Goal: Information Seeking & Learning: Check status

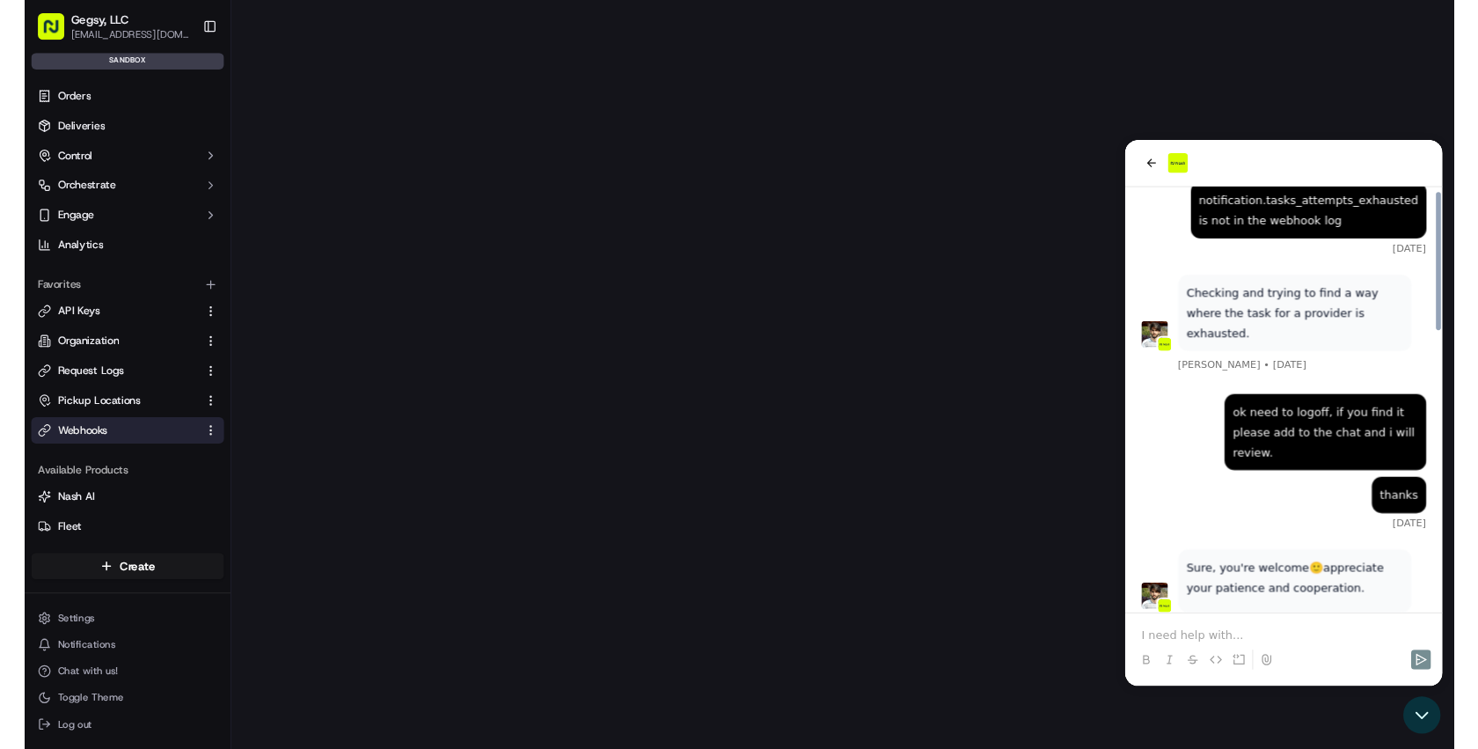
scroll to position [906, 0]
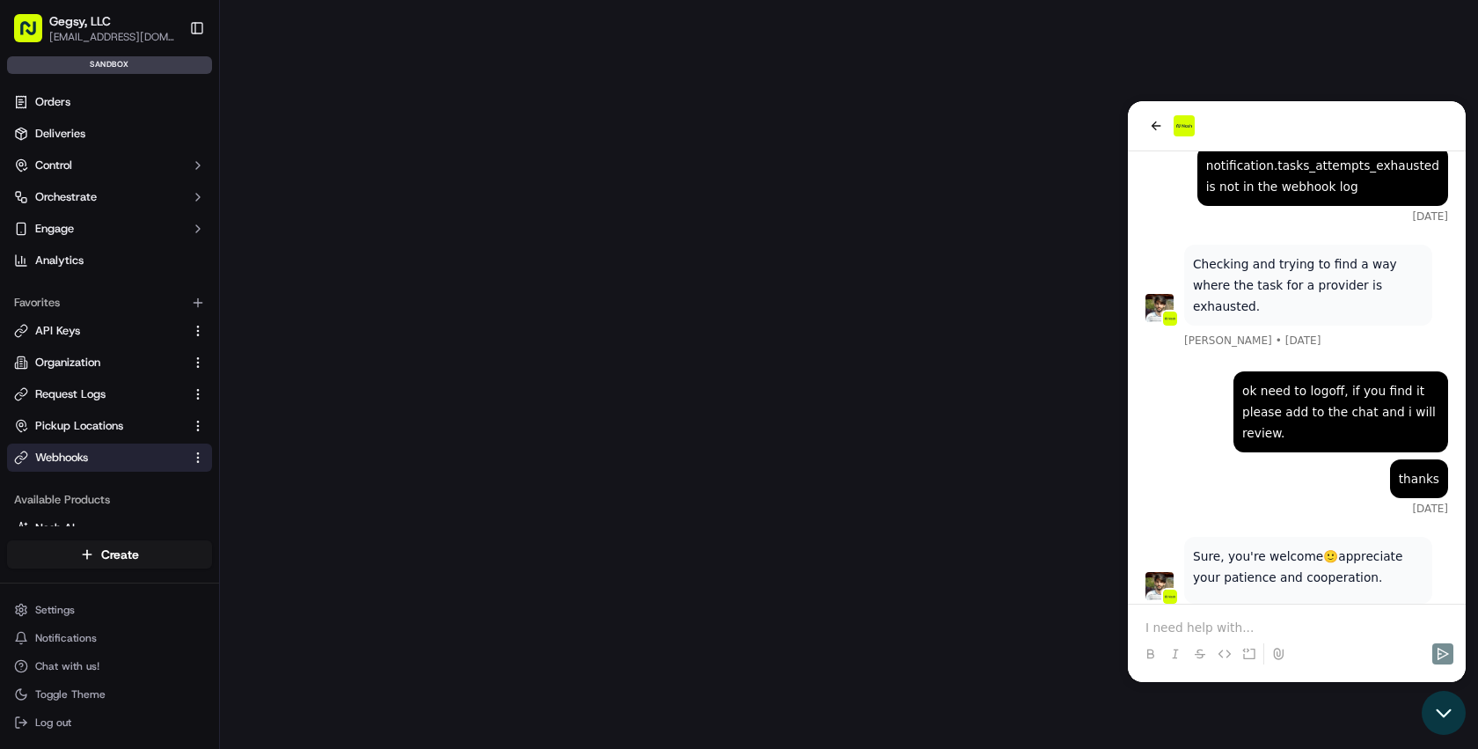
click at [1442, 715] on icon "Open customer support" at bounding box center [1444, 713] width 44 height 44
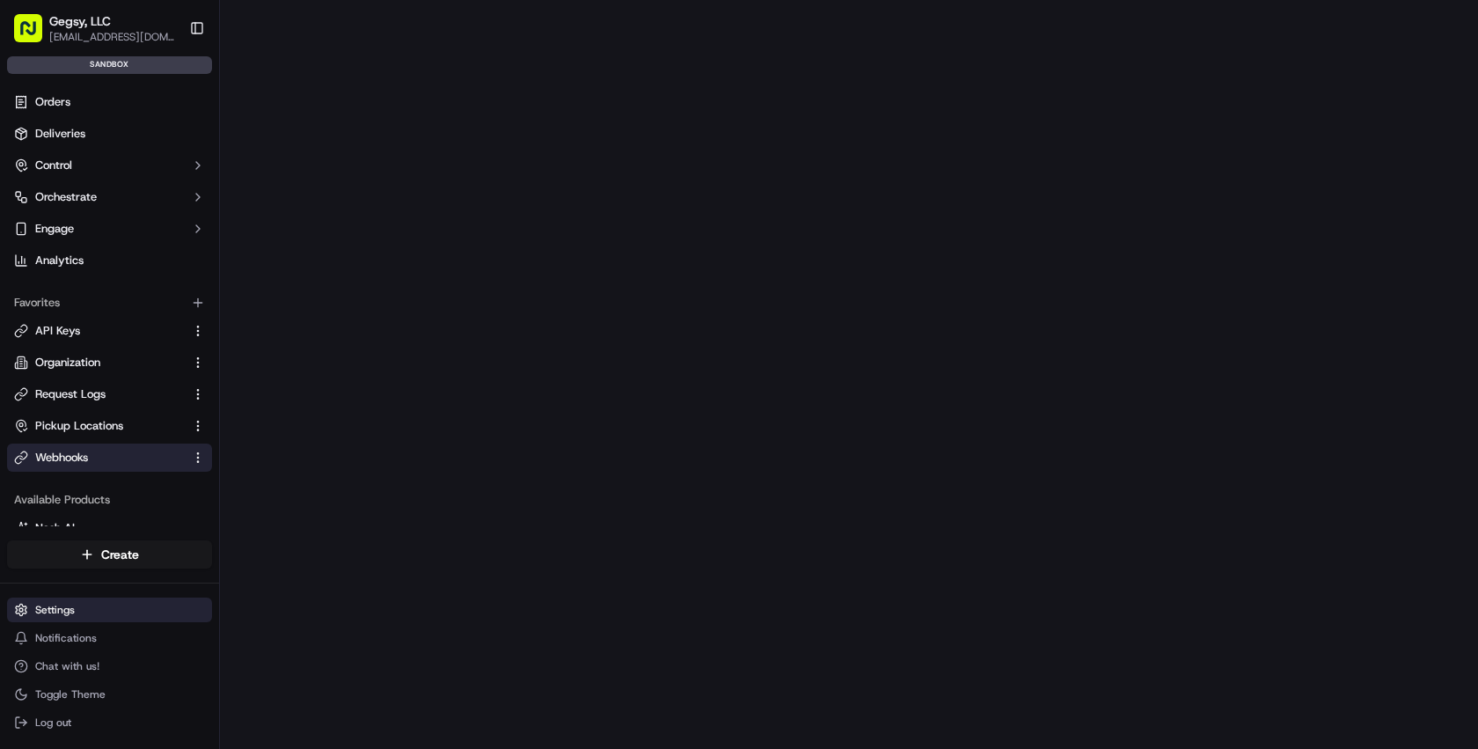
click at [70, 609] on html "Gegsy, LLC services@gegsy.com Toggle Sidebar sandbox Orders Deliveries Control …" at bounding box center [739, 374] width 1478 height 749
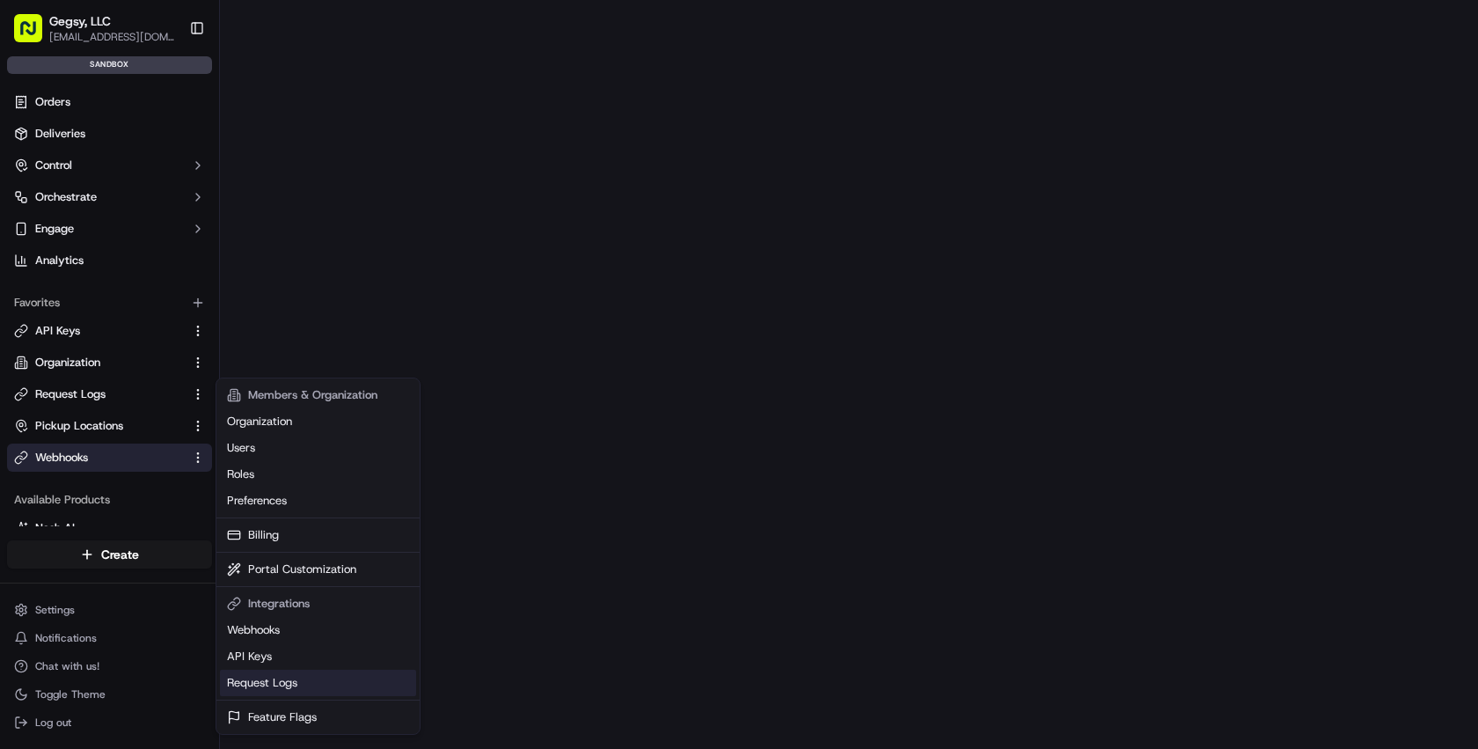
click at [259, 682] on link "Request Logs" at bounding box center [318, 683] width 196 height 26
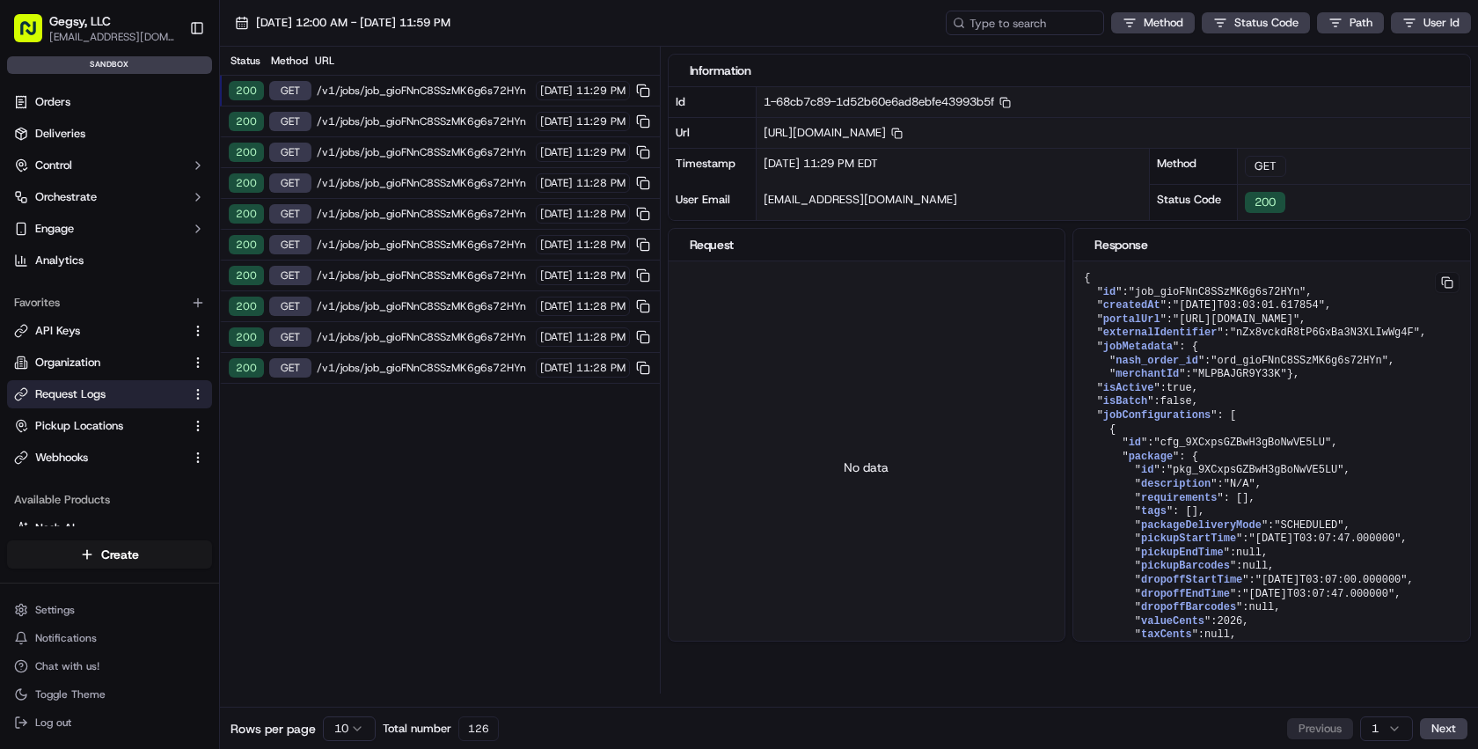
click at [355, 92] on span "/v1/jobs/job_gioFNnC8SSzMK6g6s72HYn" at bounding box center [424, 91] width 214 height 14
click at [344, 727] on html "Gegsy, LLC services@gegsy.com Toggle Sidebar sandbox Orders Deliveries Control …" at bounding box center [739, 374] width 1478 height 749
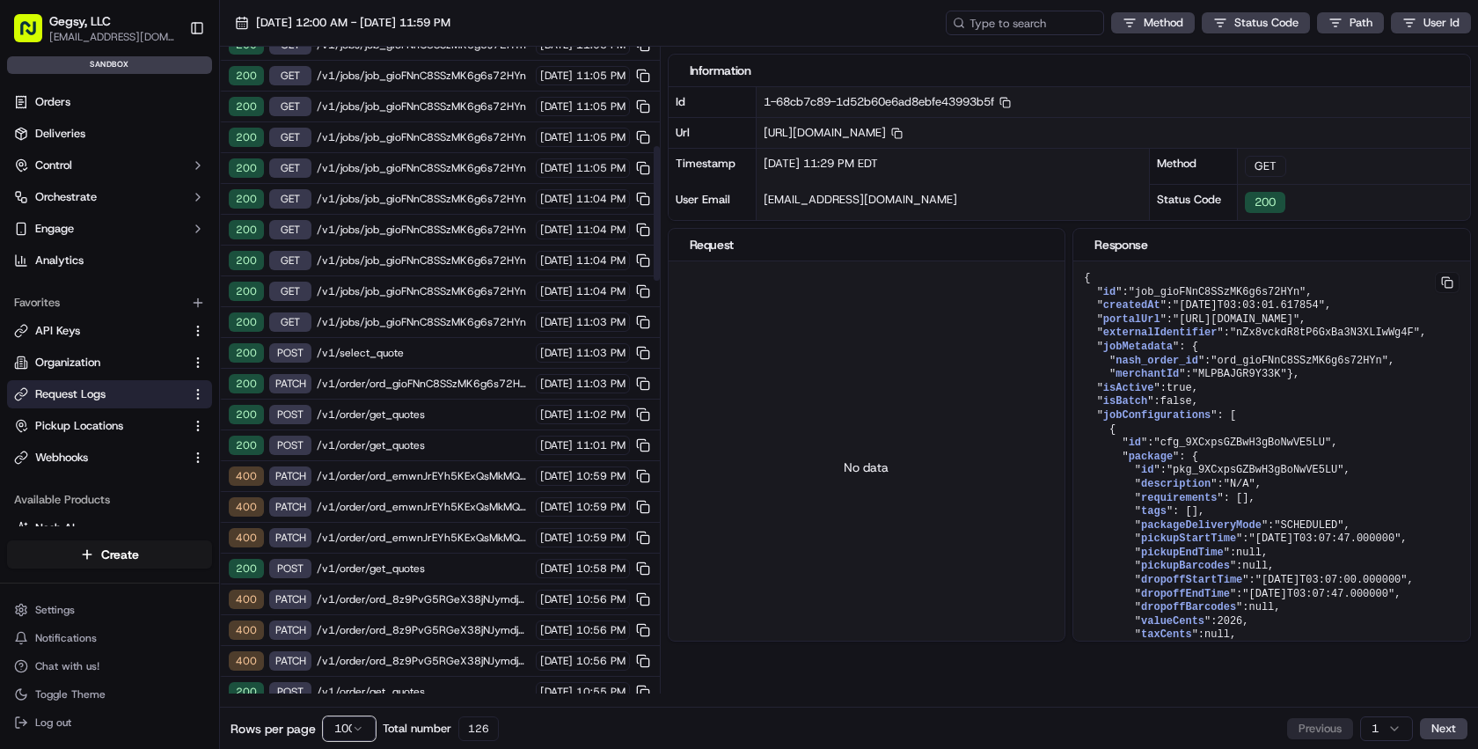
scroll to position [478, 0]
click at [384, 350] on span "/v1/select_quote" at bounding box center [424, 352] width 214 height 14
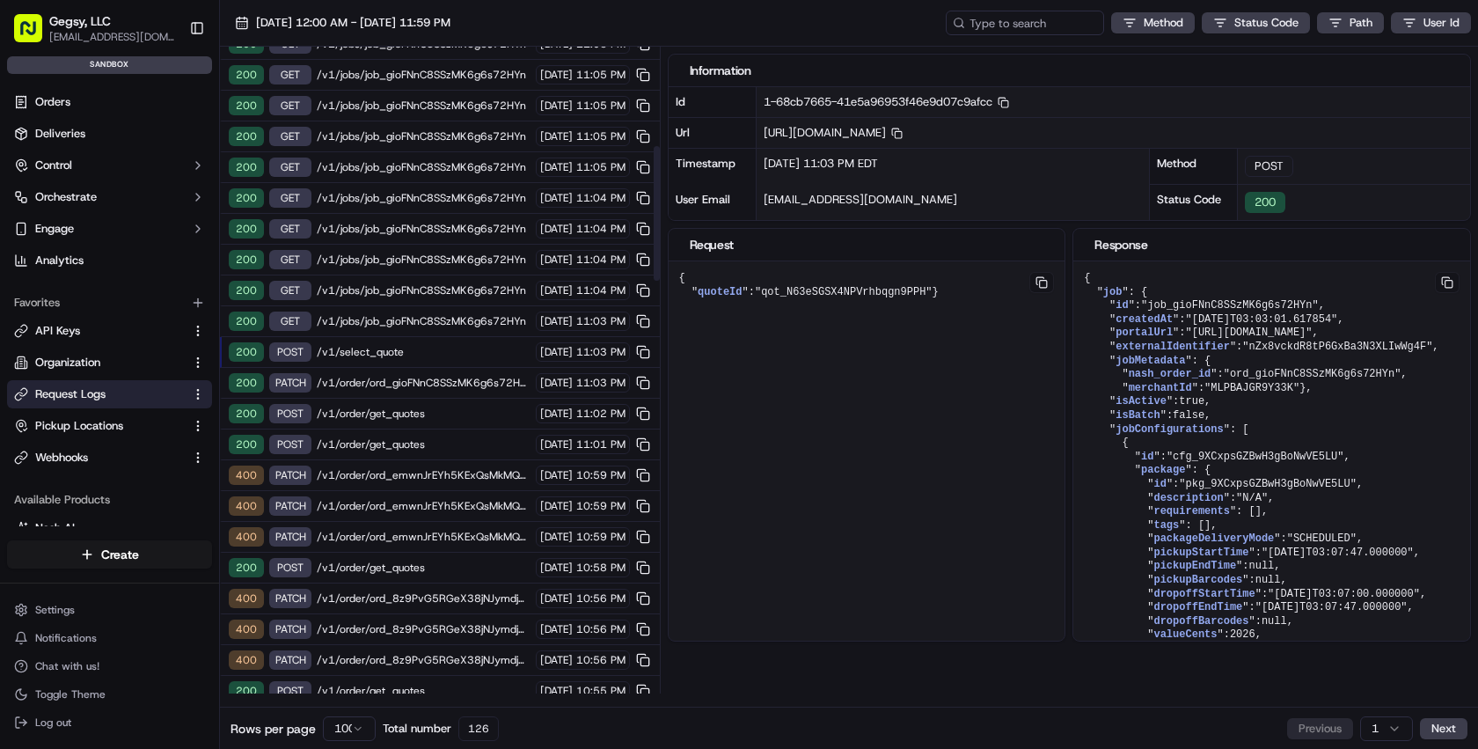
click at [379, 444] on span "/v1/order/get_quotes" at bounding box center [424, 444] width 214 height 14
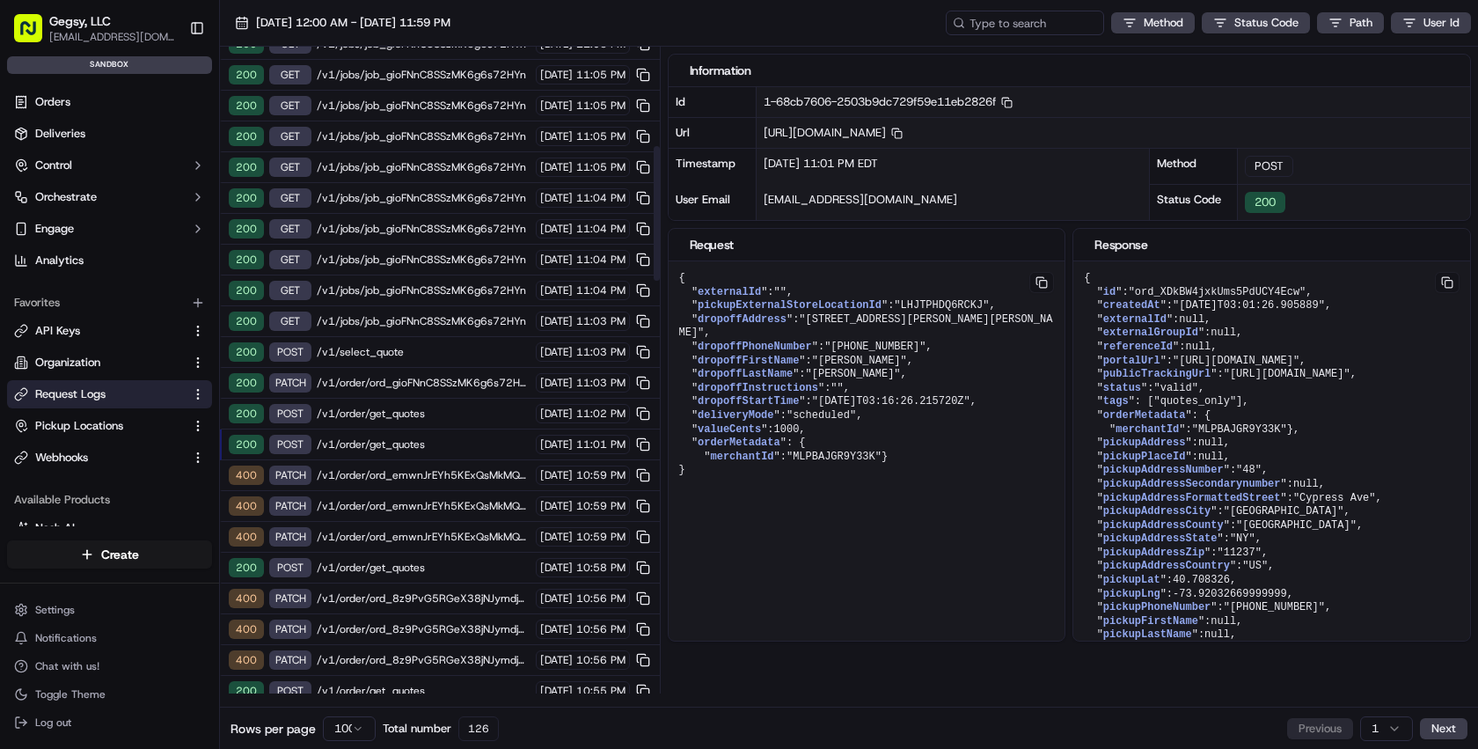
click at [379, 415] on span "/v1/order/get_quotes" at bounding box center [424, 414] width 214 height 14
click at [397, 382] on span "/v1/order/ord_gioFNnC8SSzMK6g6s72HYn" at bounding box center [424, 383] width 214 height 14
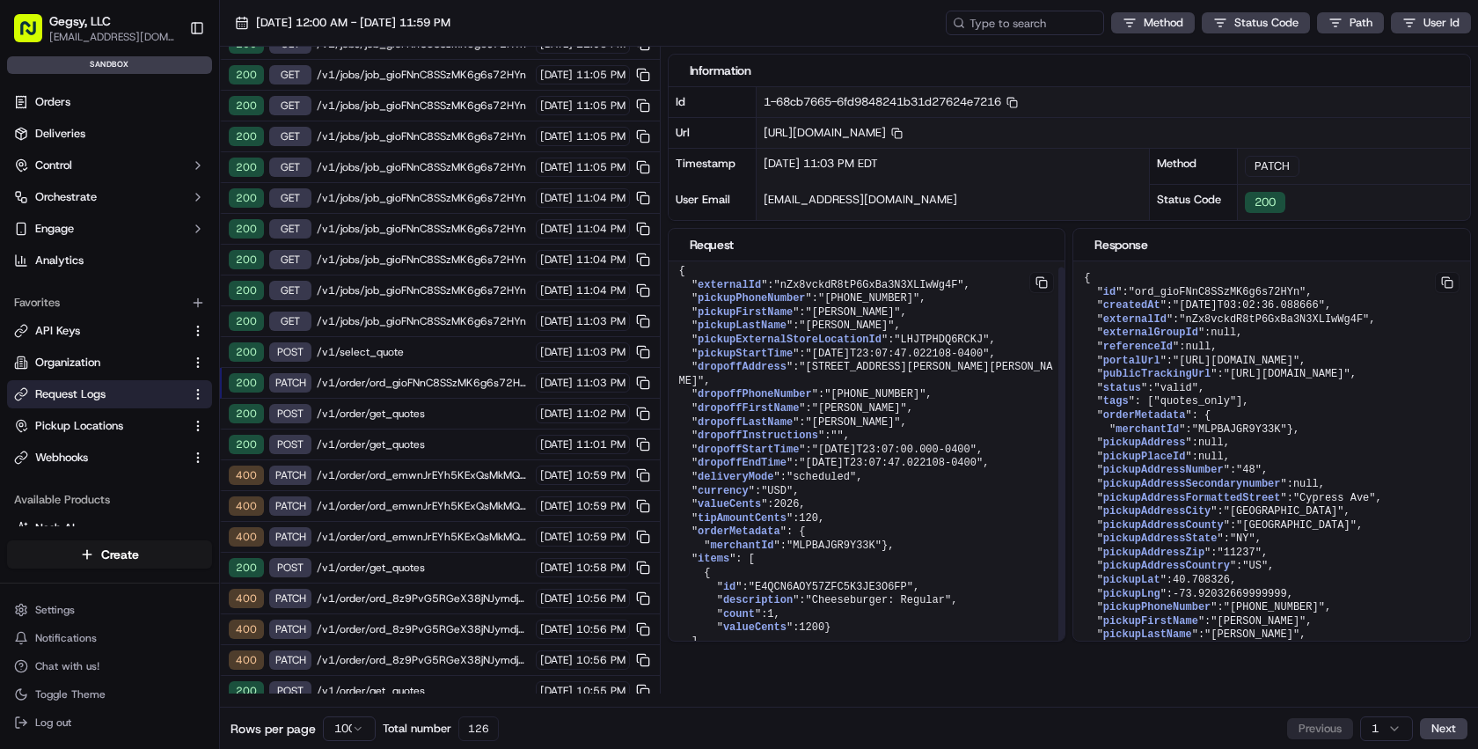
scroll to position [0, 0]
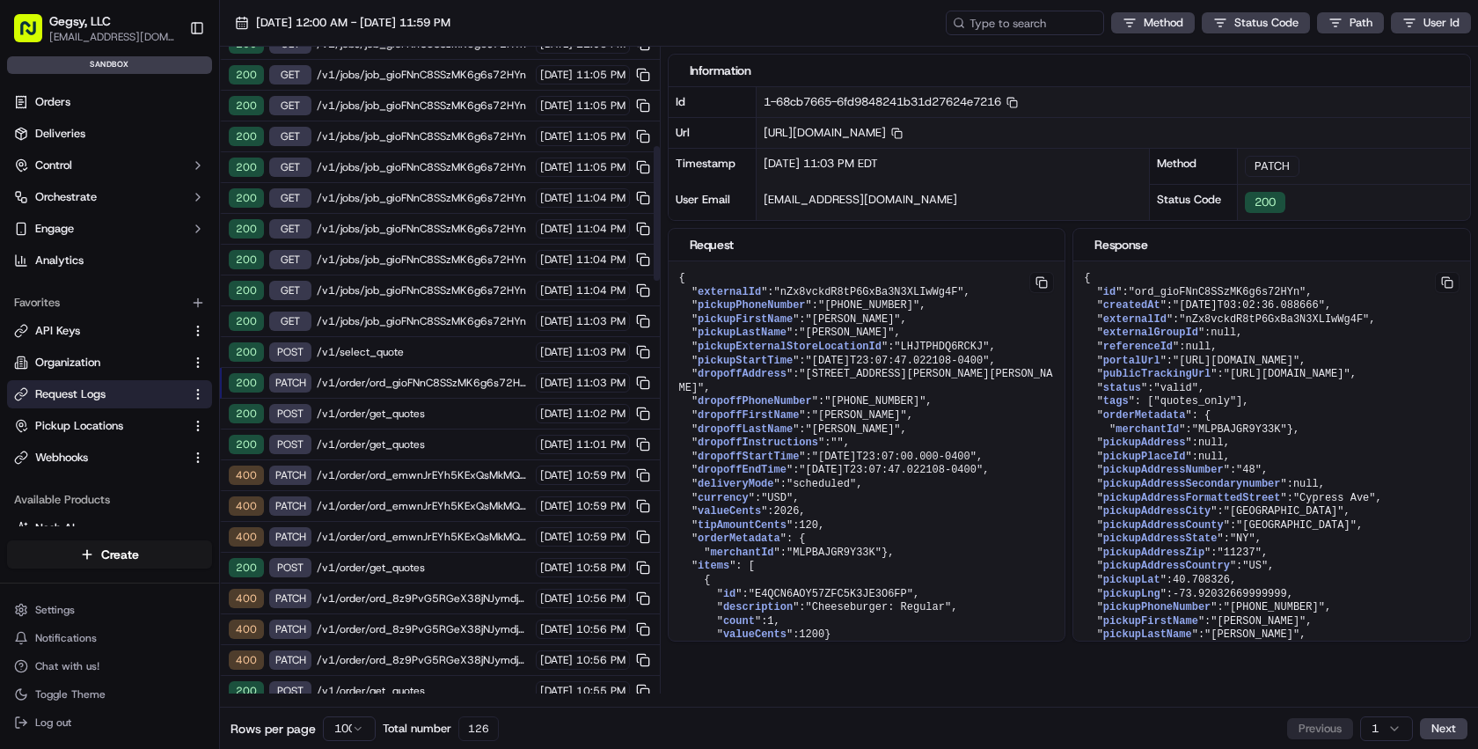
click at [375, 355] on span "/v1/select_quote" at bounding box center [424, 352] width 214 height 14
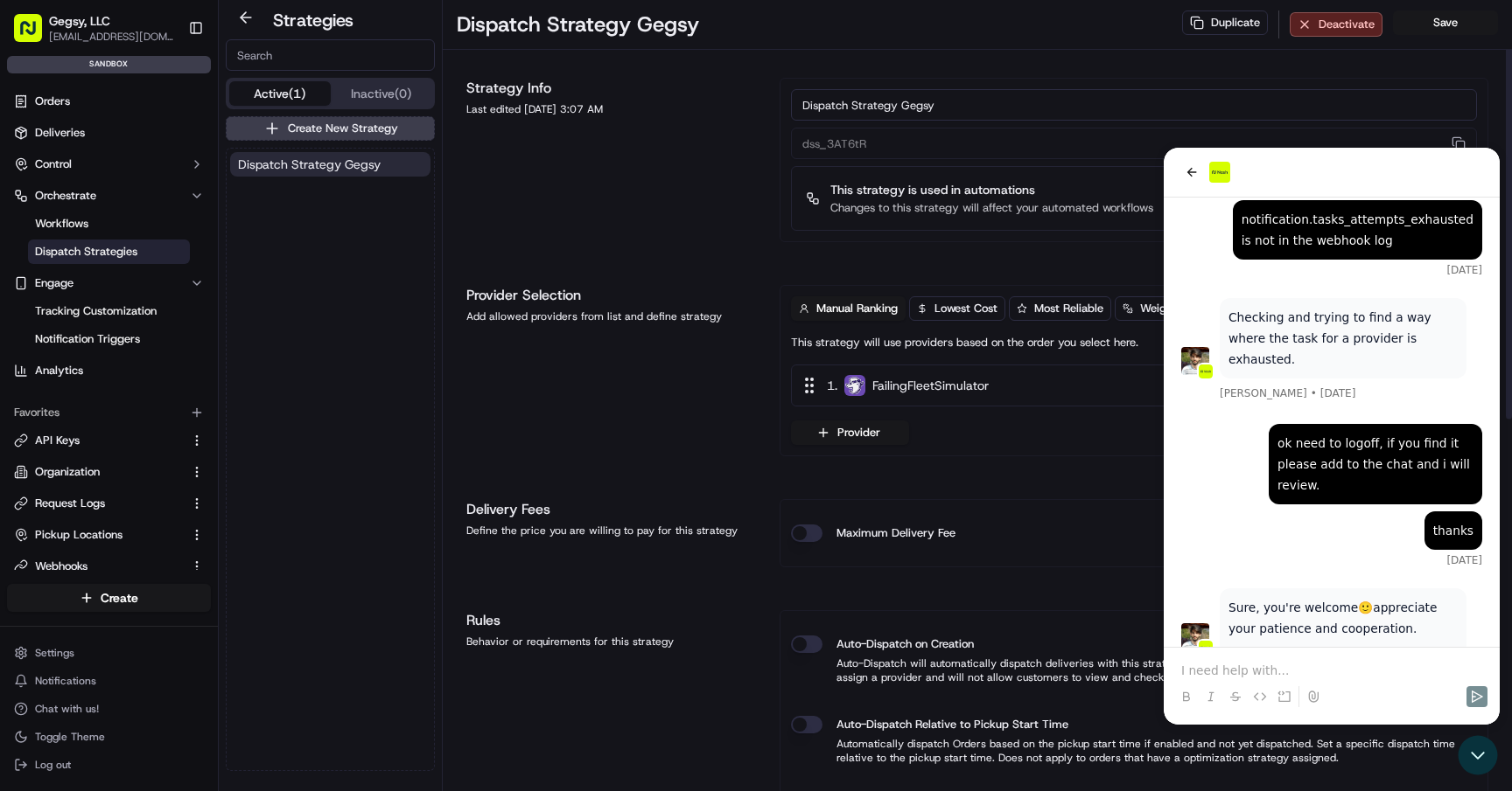
scroll to position [1, 0]
click at [1484, 762] on icon "Open customer support" at bounding box center [1477, 755] width 44 height 44
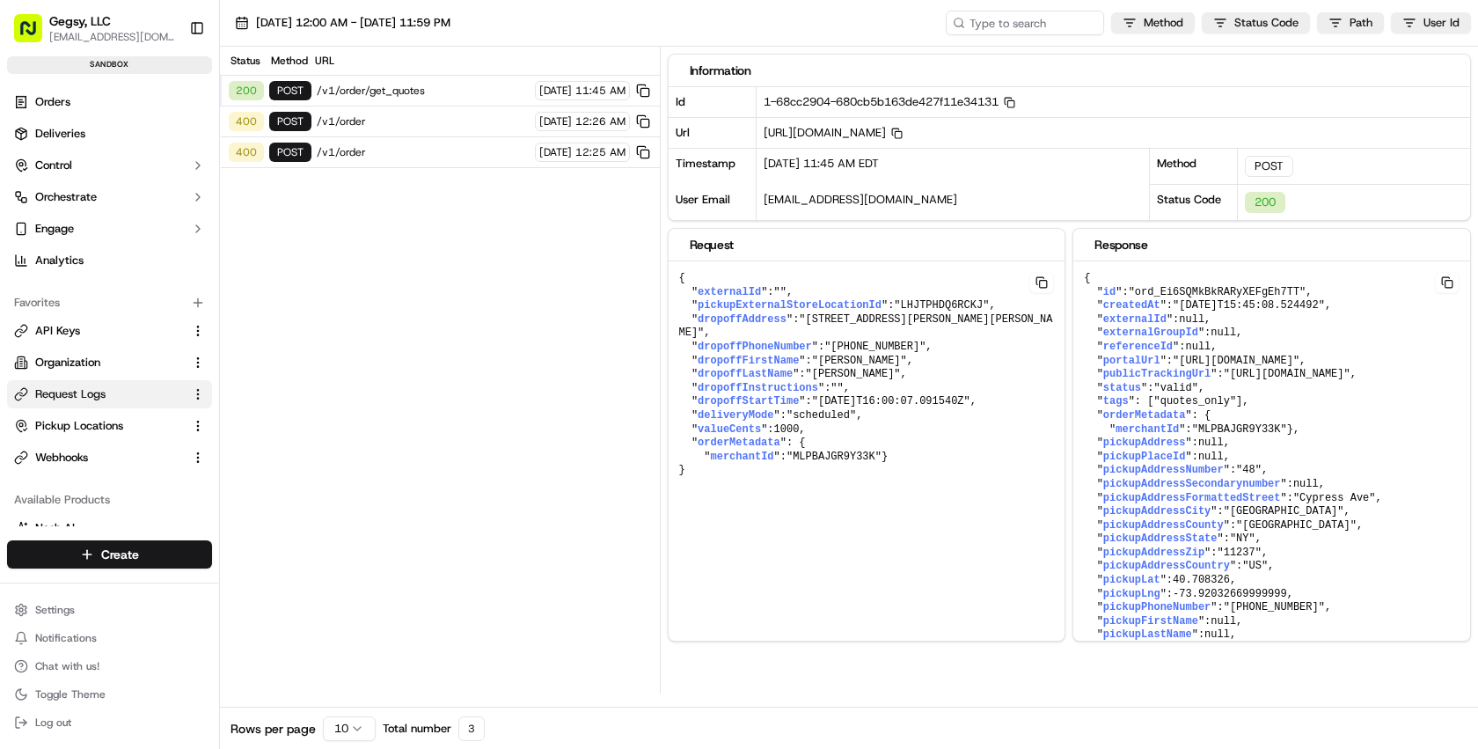
click at [406, 92] on span "/v1/order/get_quotes" at bounding box center [423, 91] width 213 height 14
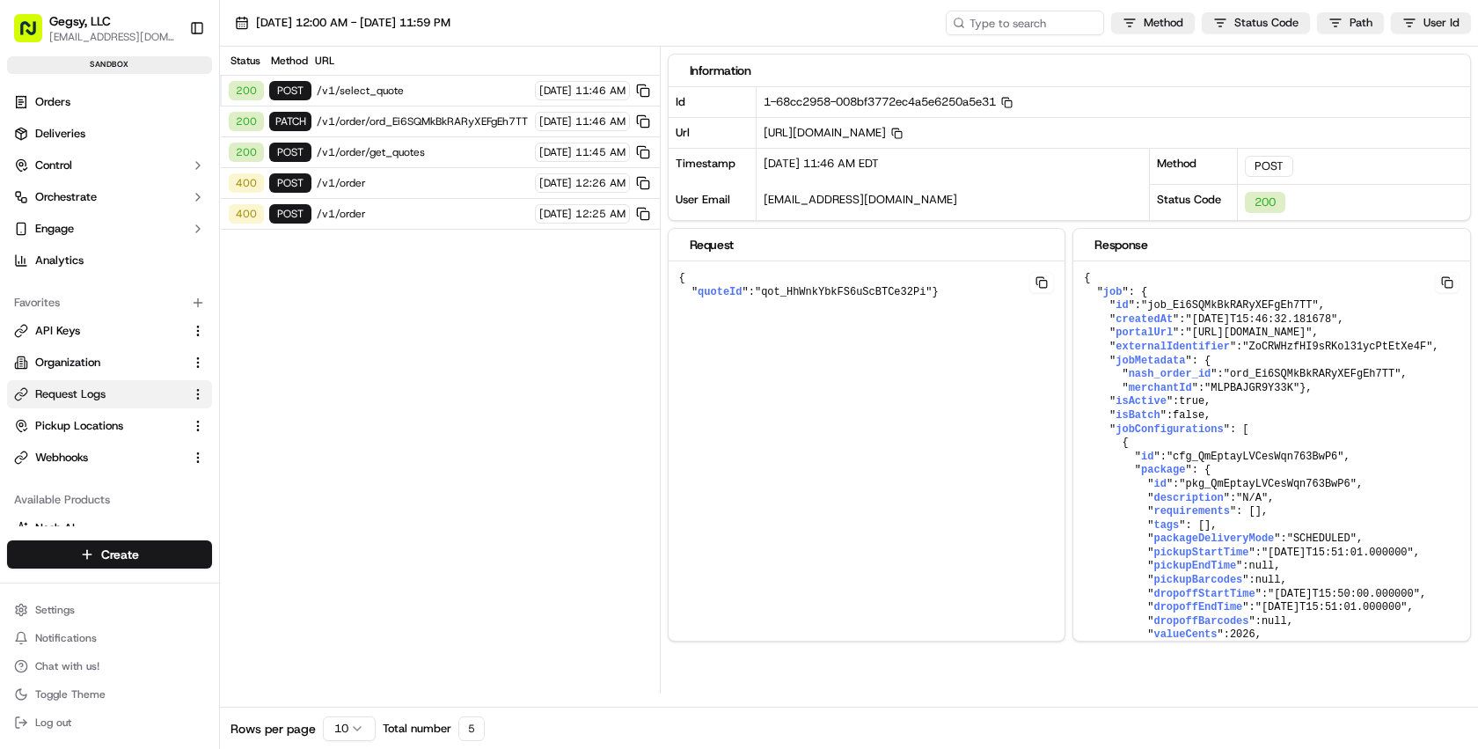
click at [427, 92] on span "/v1/select_quote" at bounding box center [423, 91] width 213 height 14
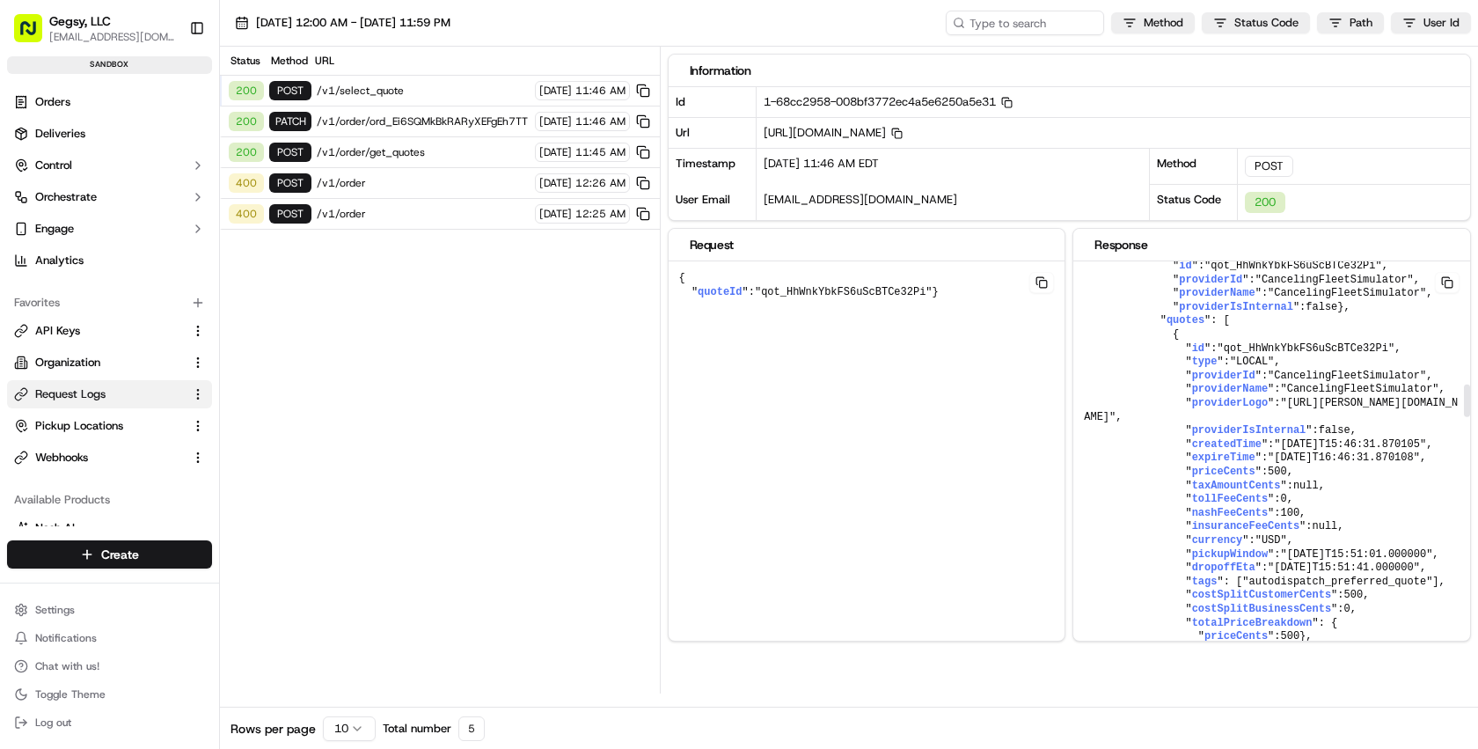
scroll to position [1570, 0]
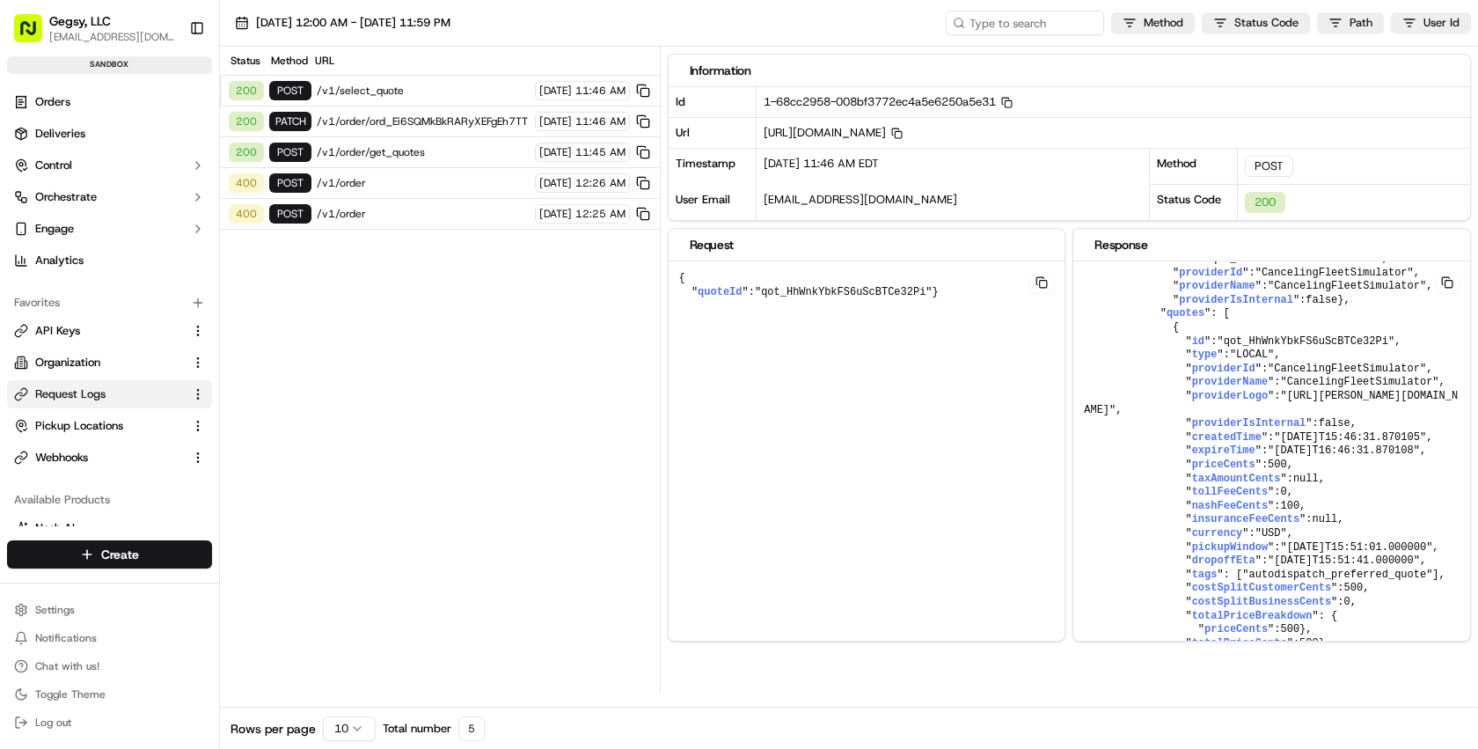
drag, startPoint x: 771, startPoint y: 294, endPoint x: 914, endPoint y: 289, distance: 143.5
click at [914, 289] on span ""qot_HhWnkYbkFS6uScBTCe32Pi"" at bounding box center [844, 292] width 178 height 12
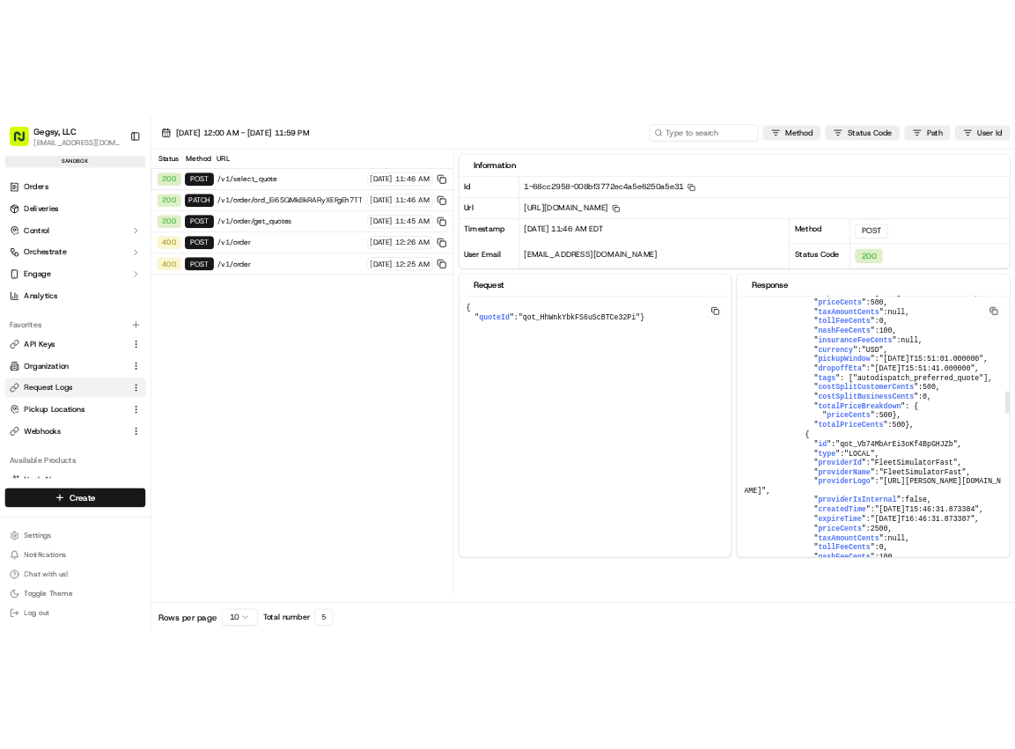
scroll to position [1766, 0]
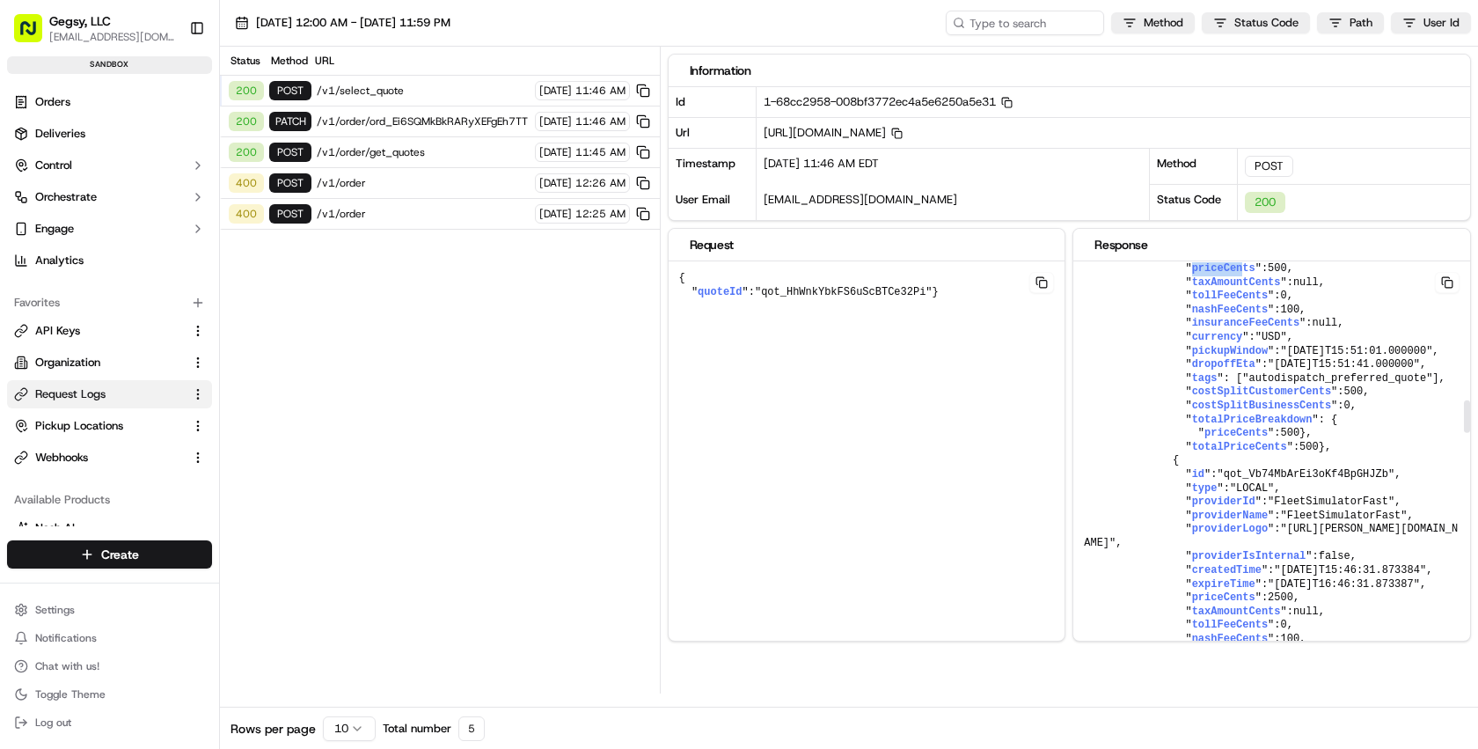
drag, startPoint x: 1191, startPoint y: 449, endPoint x: 1246, endPoint y: 448, distance: 55.5
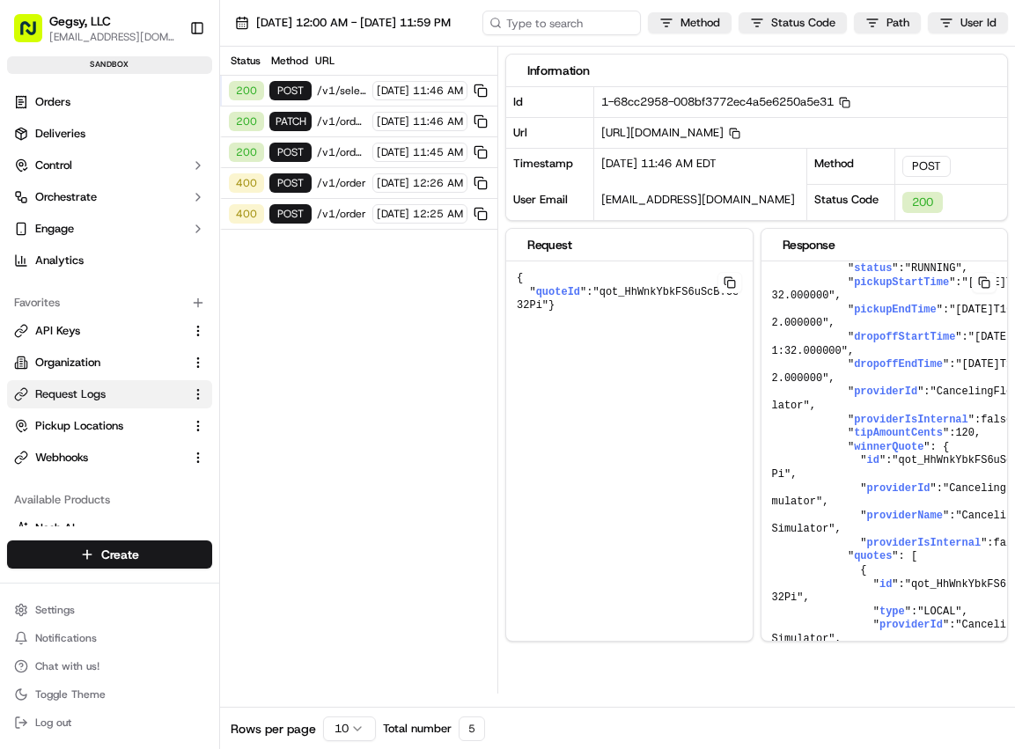
scroll to position [2124, 0]
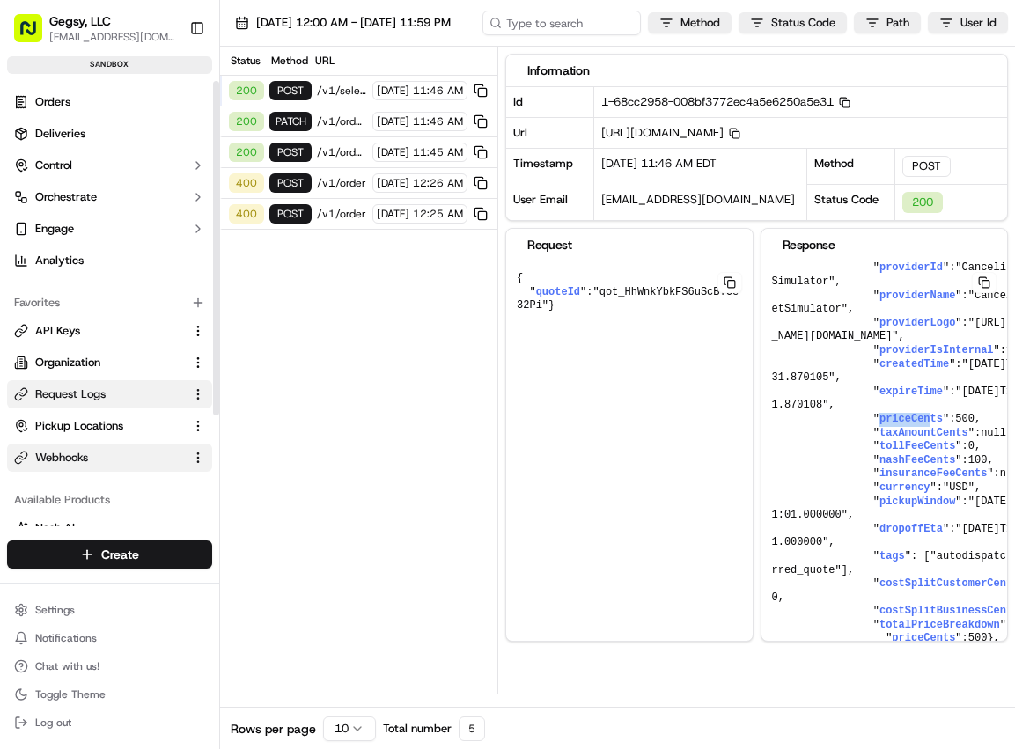
click at [82, 466] on button "Webhooks" at bounding box center [109, 458] width 205 height 28
click at [88, 460] on span "Webhooks" at bounding box center [61, 458] width 53 height 16
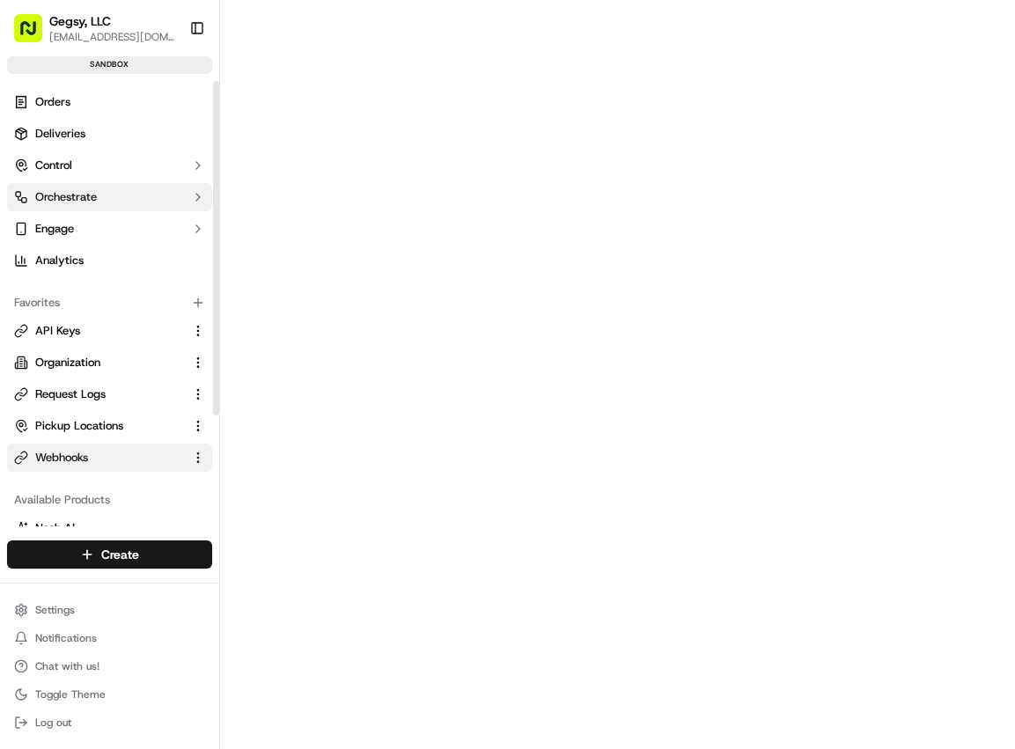
click at [85, 202] on span "Orchestrate" at bounding box center [66, 197] width 62 height 16
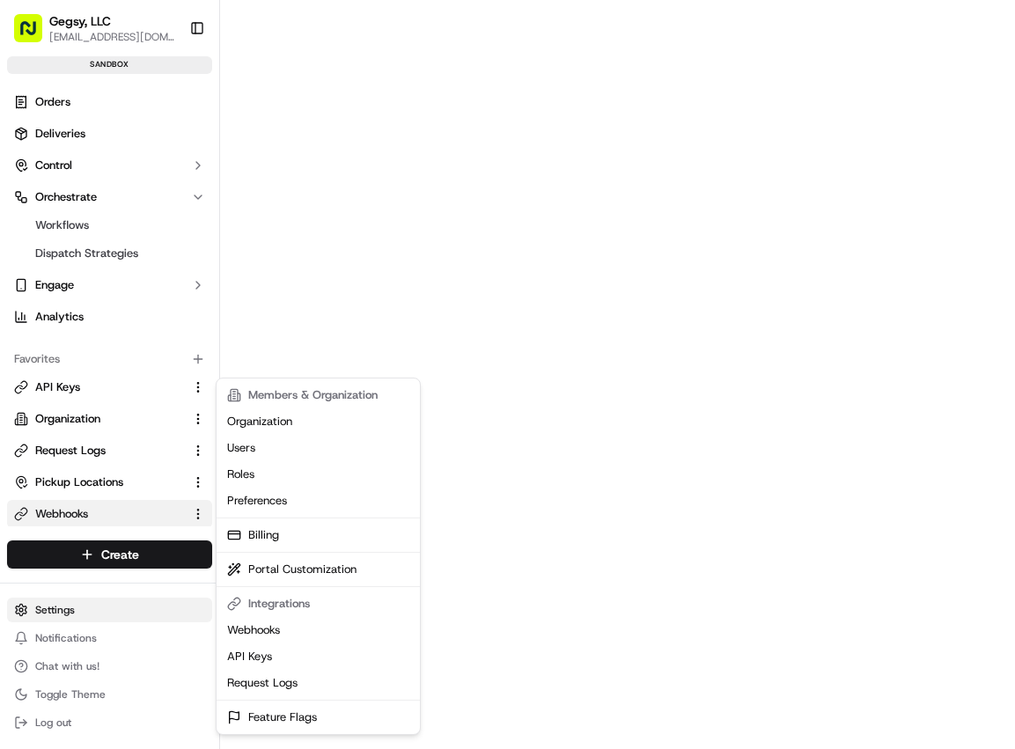
click at [65, 610] on html "Gegsy, LLC services@gegsy.com Toggle Sidebar sandbox Orders Deliveries Control …" at bounding box center [507, 374] width 1015 height 749
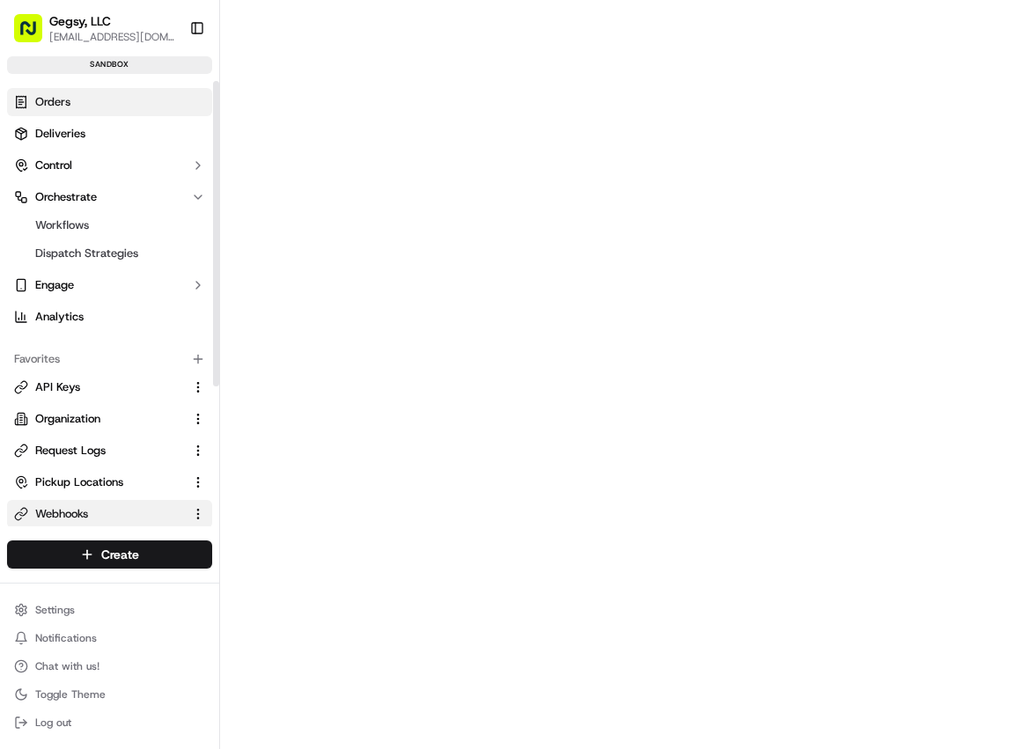
click at [82, 104] on link "Orders" at bounding box center [109, 102] width 205 height 28
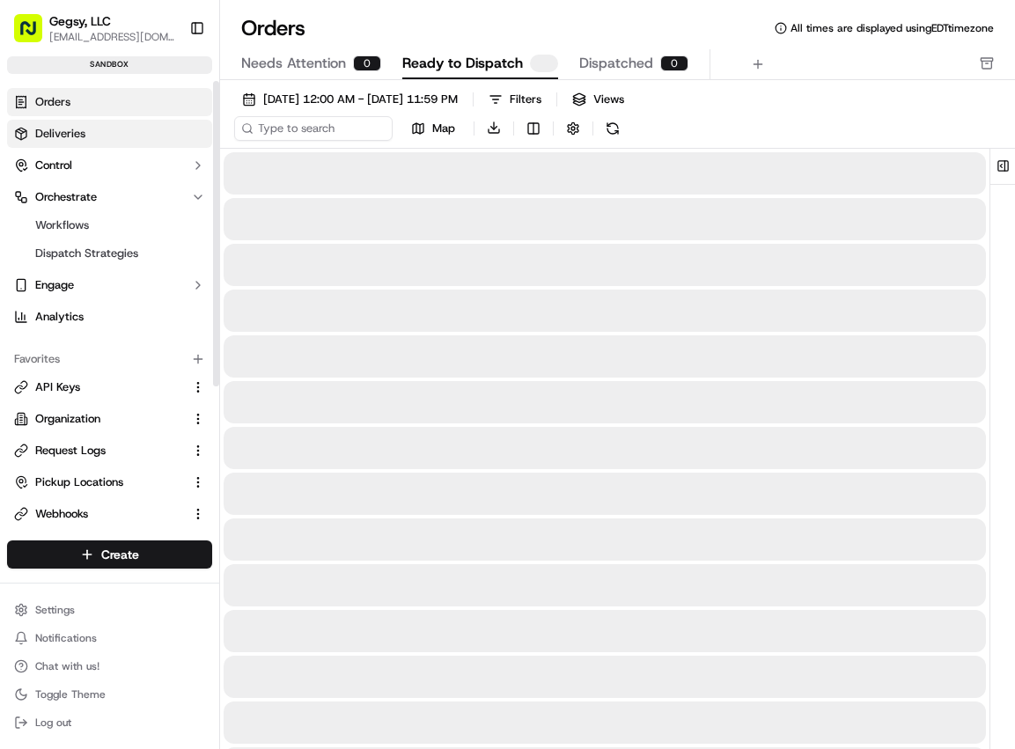
click at [71, 128] on span "Deliveries" at bounding box center [60, 134] width 50 height 16
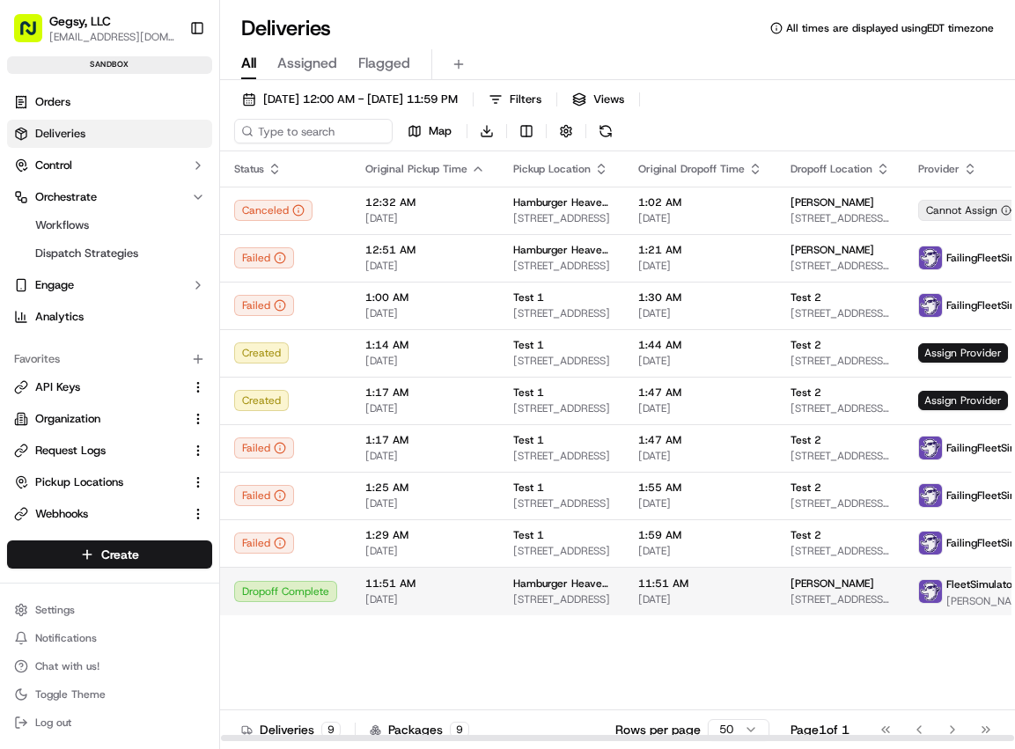
click at [374, 592] on span "[DATE]" at bounding box center [425, 599] width 120 height 14
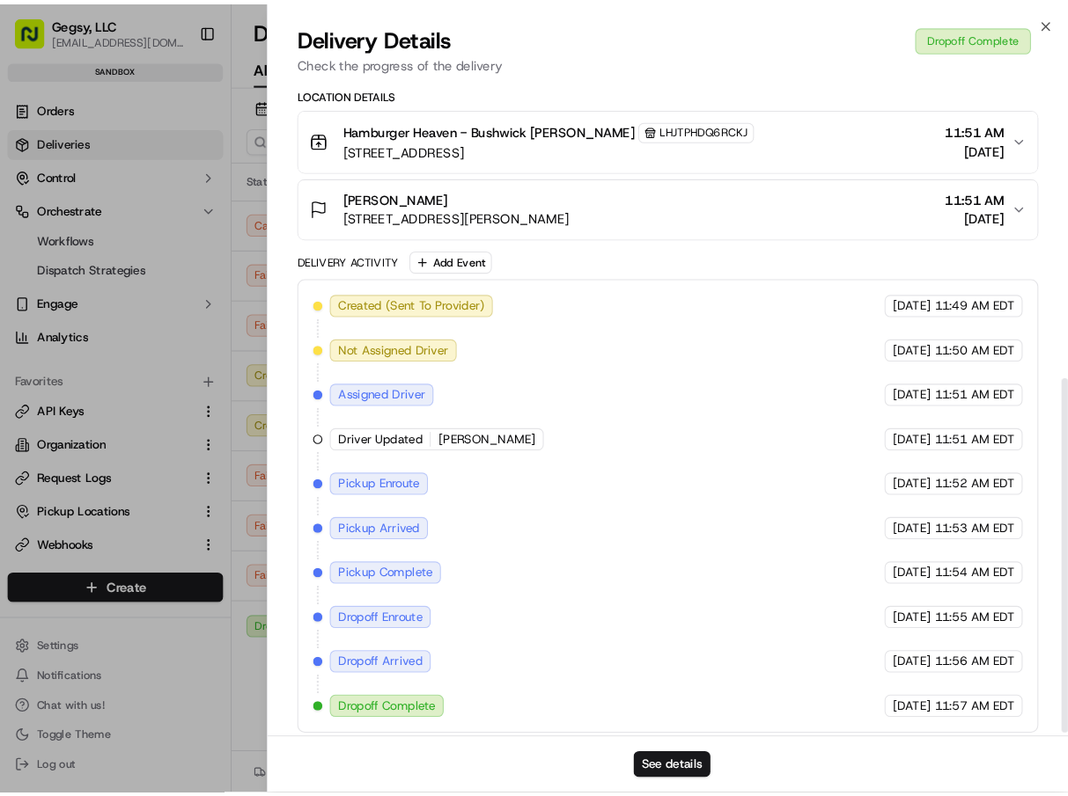
scroll to position [523, 0]
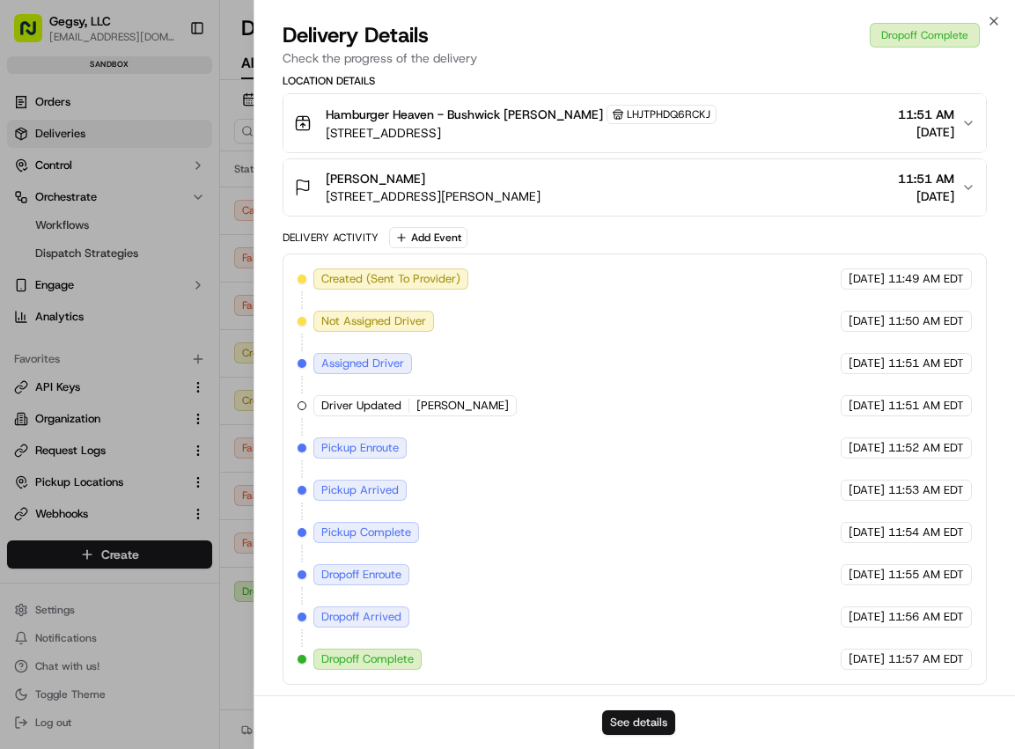
click at [638, 721] on button "See details" at bounding box center [638, 722] width 73 height 25
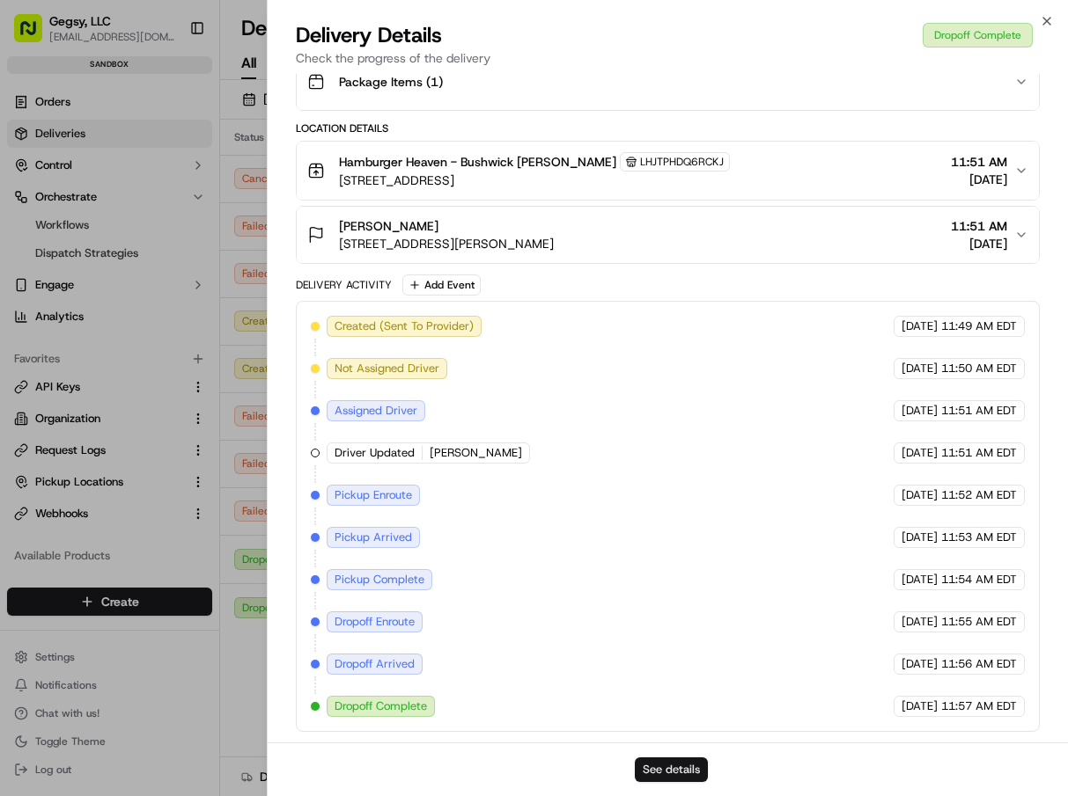
scroll to position [475, 0]
click at [1044, 15] on icon "button" at bounding box center [1046, 21] width 14 height 14
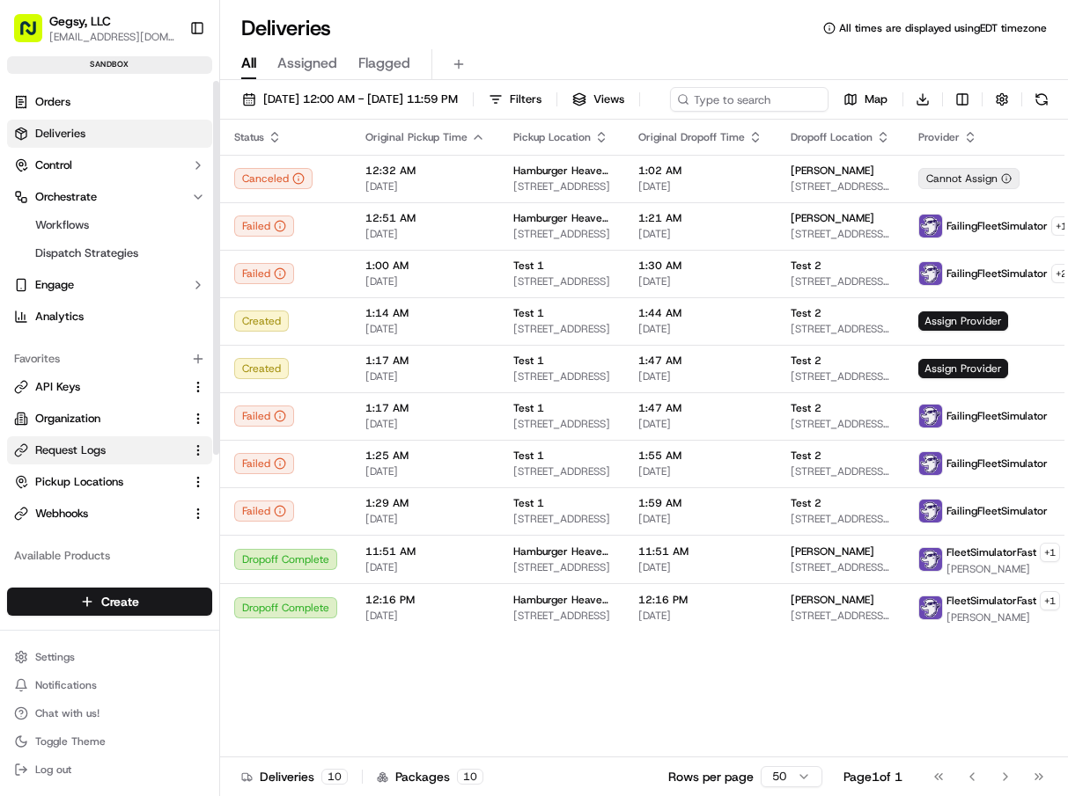
click at [77, 452] on span "Request Logs" at bounding box center [70, 451] width 70 height 16
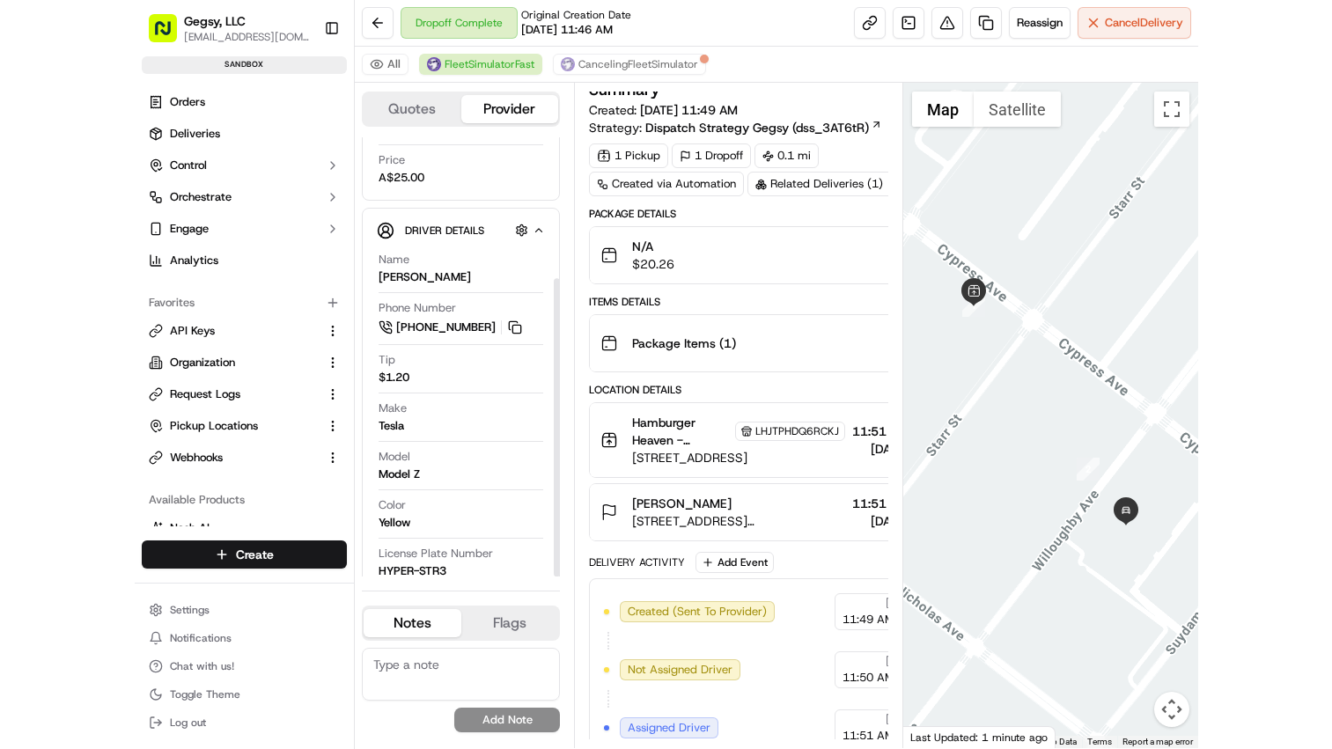
scroll to position [208, 0]
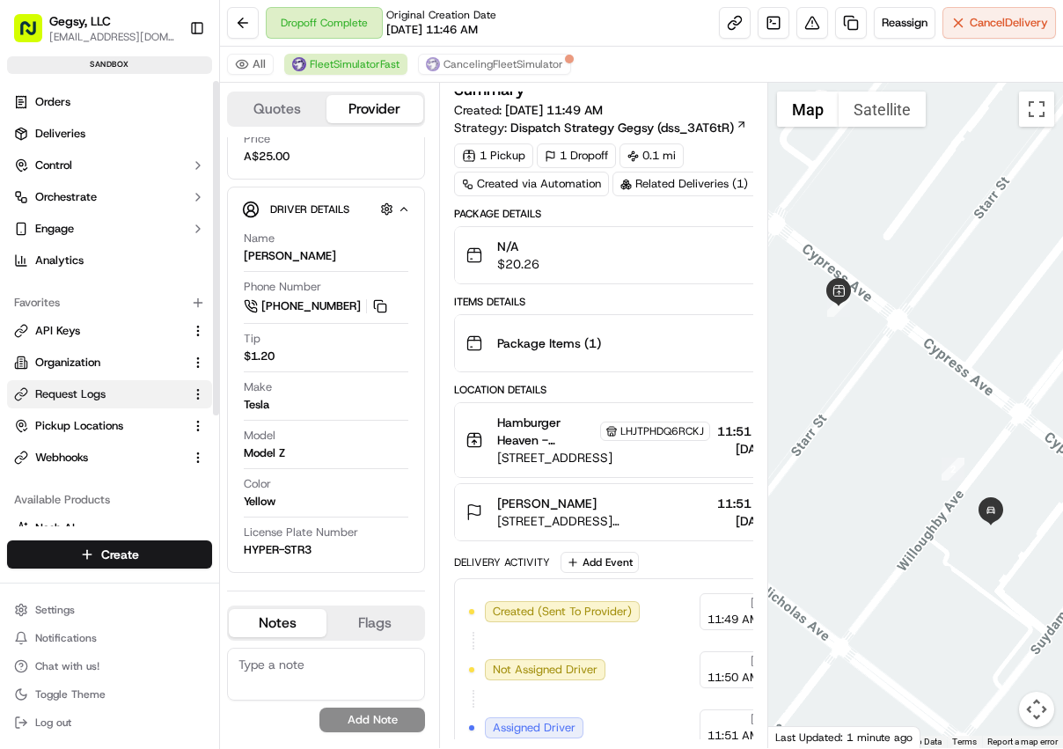
click at [83, 395] on span "Request Logs" at bounding box center [70, 394] width 70 height 16
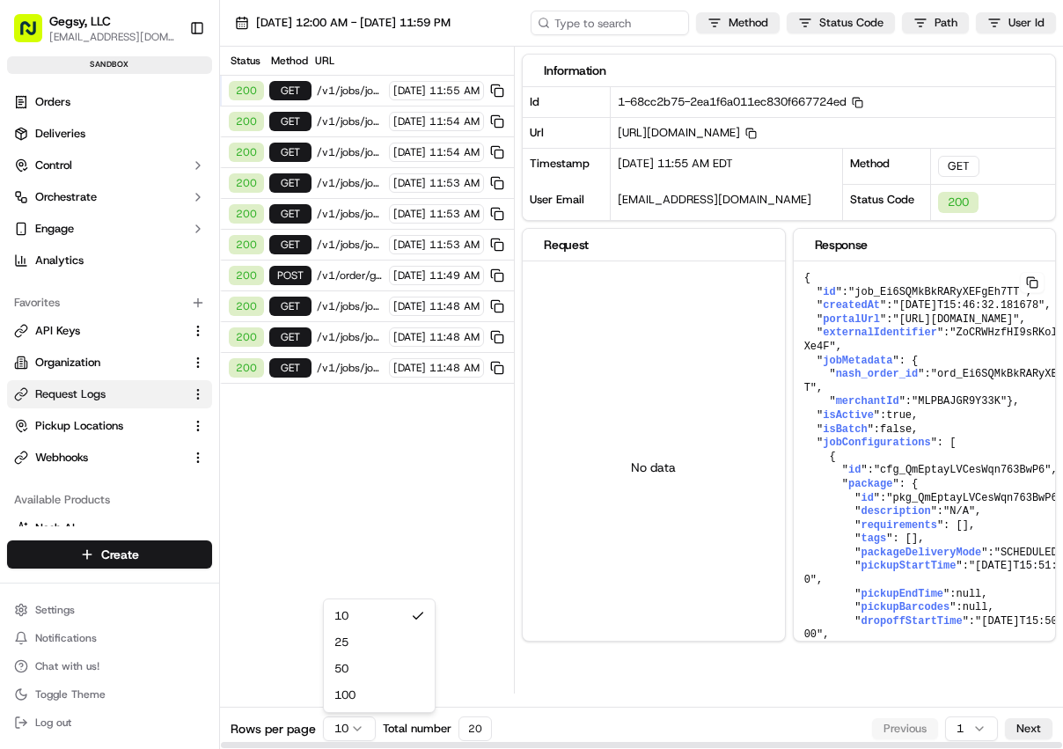
click at [353, 728] on html "Gegsy, LLC services@gegsy.com Toggle Sidebar sandbox Orders Deliveries Control …" at bounding box center [531, 374] width 1063 height 749
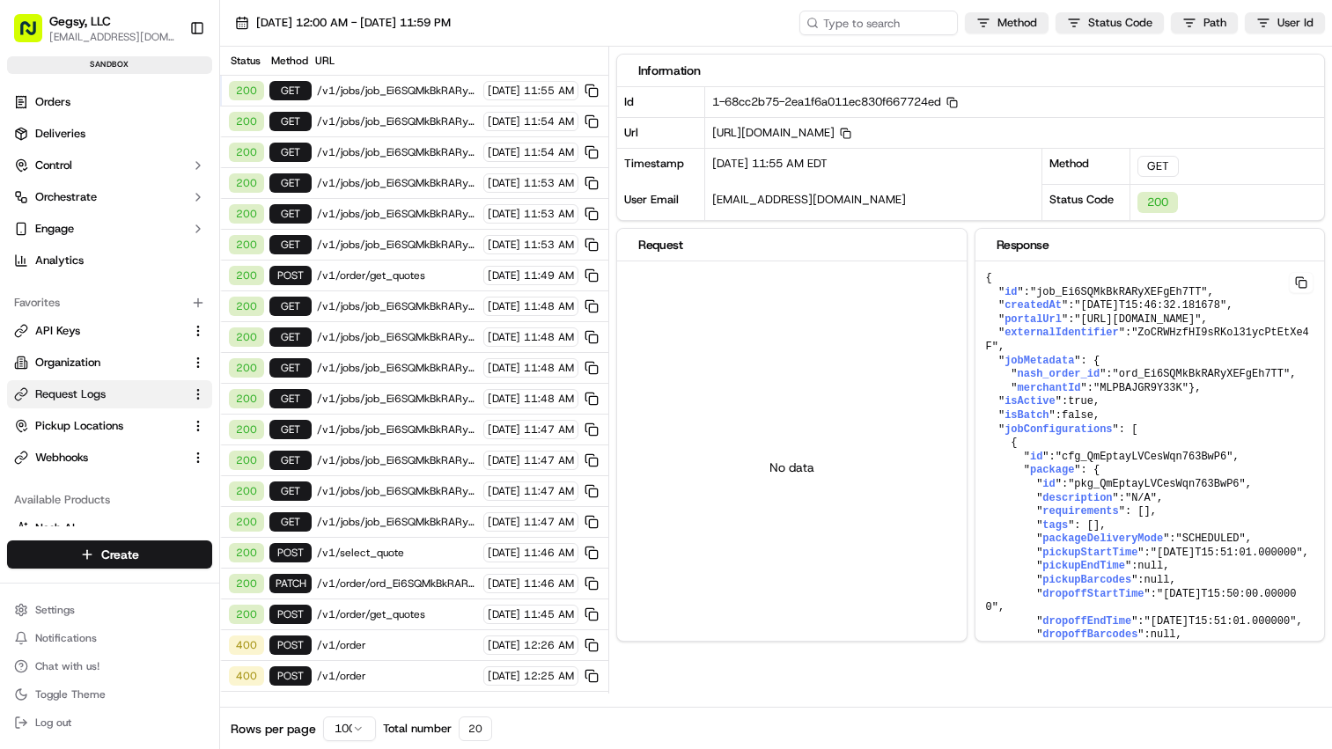
click at [376, 613] on span "/v1/order/get_quotes" at bounding box center [397, 614] width 161 height 14
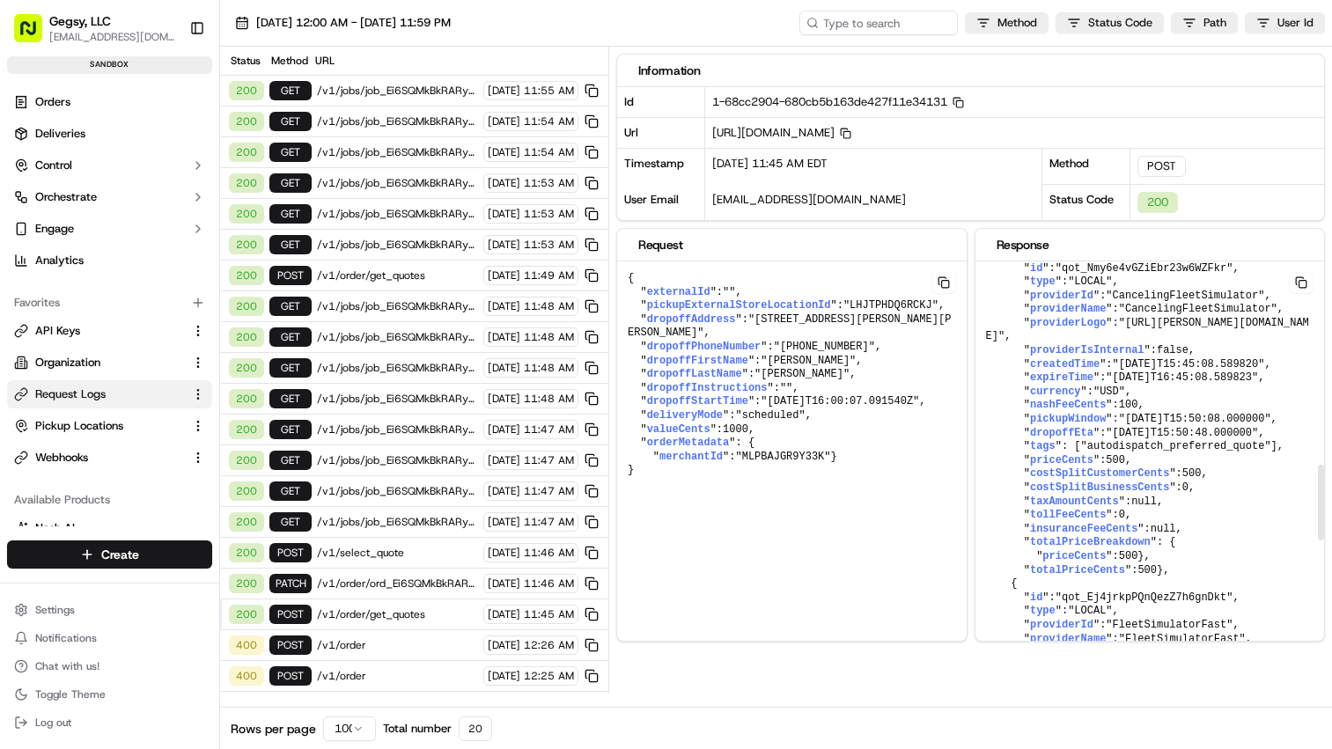
scroll to position [1106, 0]
drag, startPoint x: 1007, startPoint y: 309, endPoint x: 1019, endPoint y: 323, distance: 18.7
click at [1014, 323] on pre "{ " id ": "ord_Ei6SQMkBkRARyXEFgEh7TT" , " createdAt ": "2025-09-18T15:45:08.52…" at bounding box center [1149, 187] width 349 height 2065
drag, startPoint x: 1061, startPoint y: 333, endPoint x: 1148, endPoint y: 335, distance: 87.2
click at [1014, 276] on span ""qot_Nmy6e4vGZiEbr23w6WZFkr"" at bounding box center [1144, 270] width 178 height 12
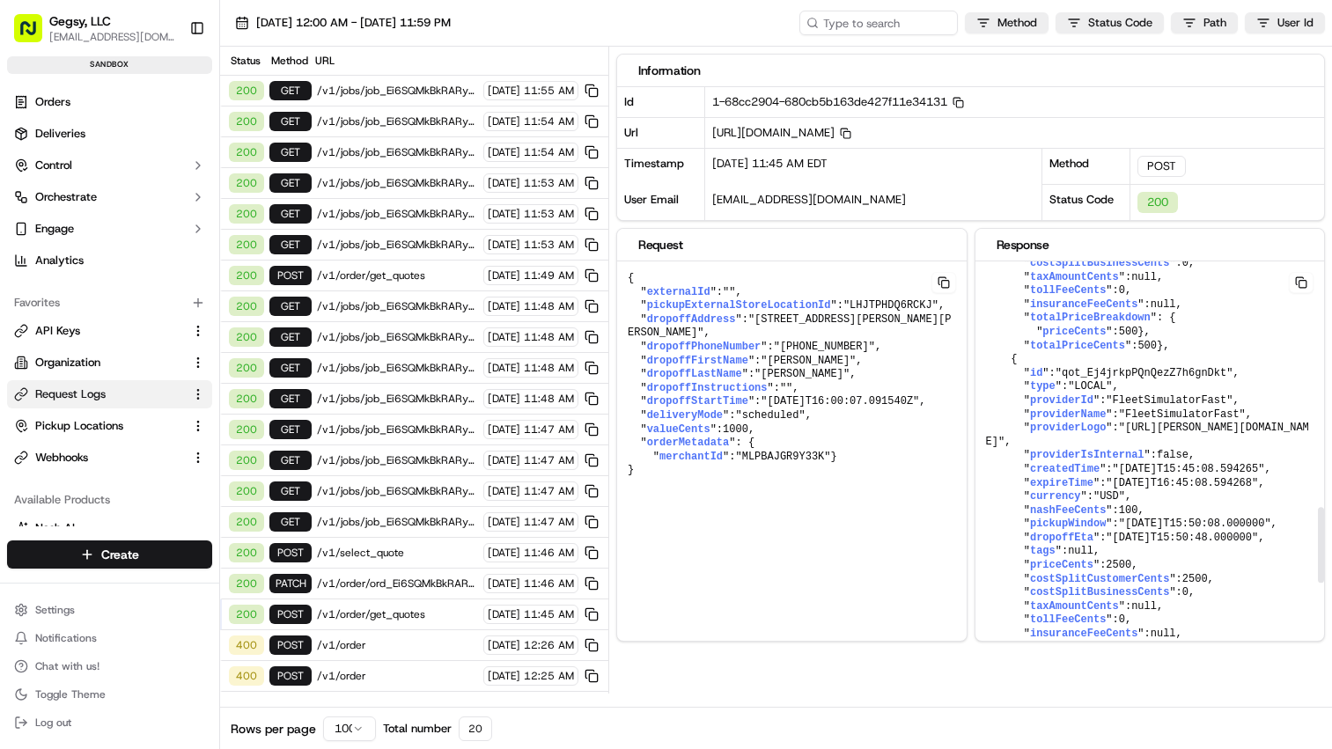
scroll to position [1339, 0]
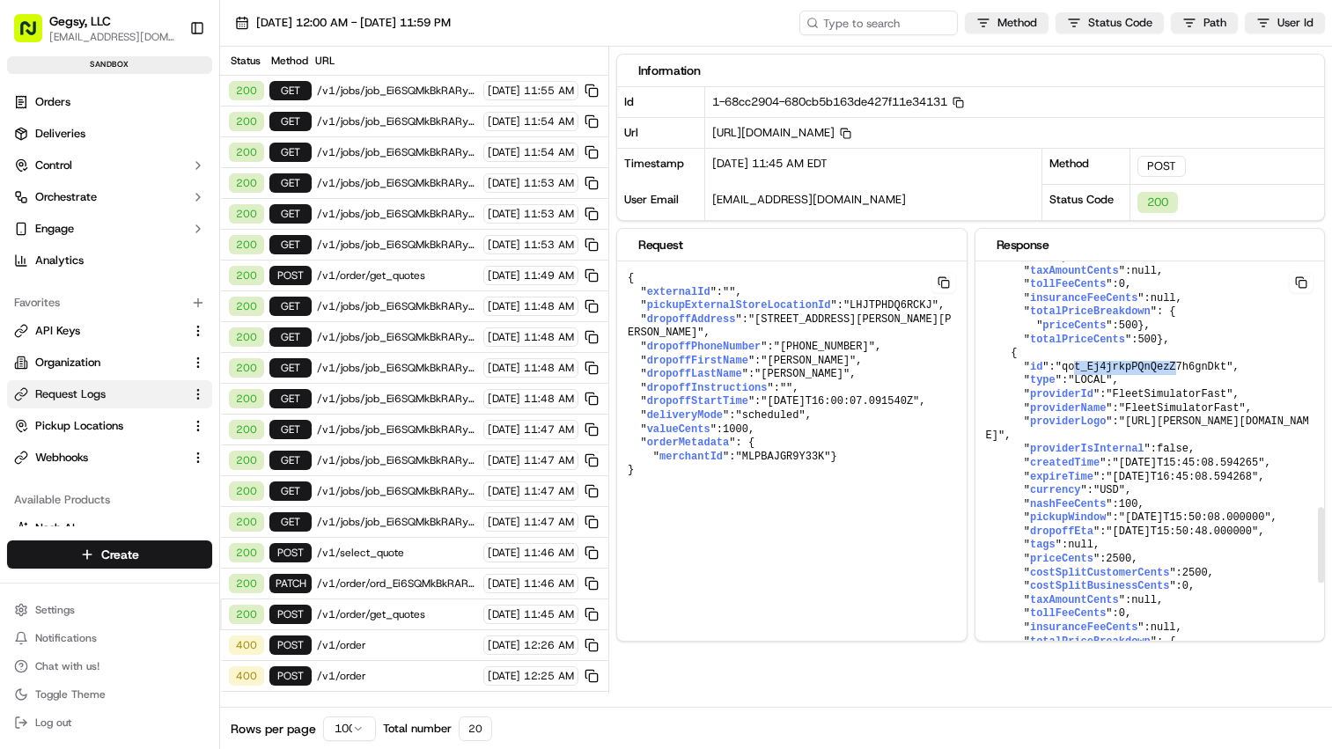
drag, startPoint x: 1082, startPoint y: 486, endPoint x: 1181, endPoint y: 496, distance: 100.0
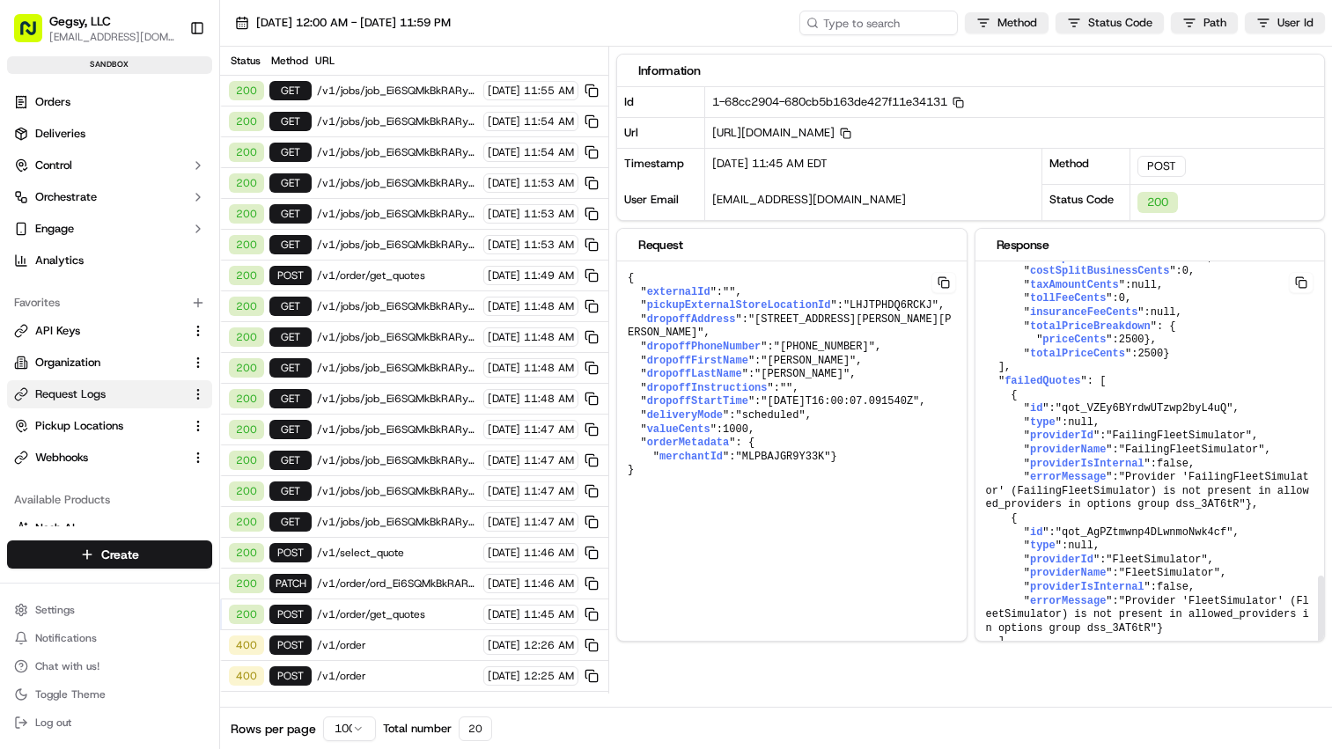
scroll to position [1733, 0]
drag, startPoint x: 1174, startPoint y: 476, endPoint x: 1187, endPoint y: 475, distance: 13.2
click at [1014, 415] on span ""qot_VZEy6BYrdwUTzwp2byL4uQ"" at bounding box center [1144, 408] width 178 height 12
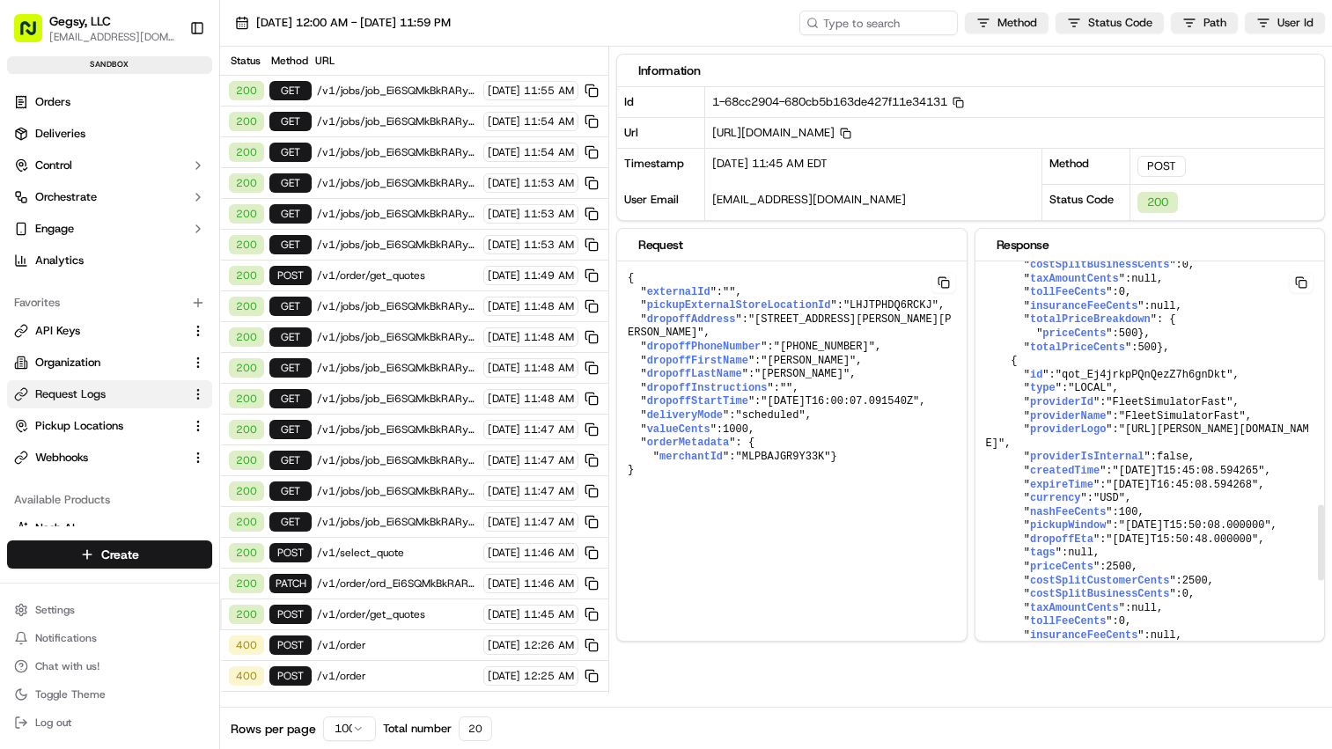
scroll to position [1263, 0]
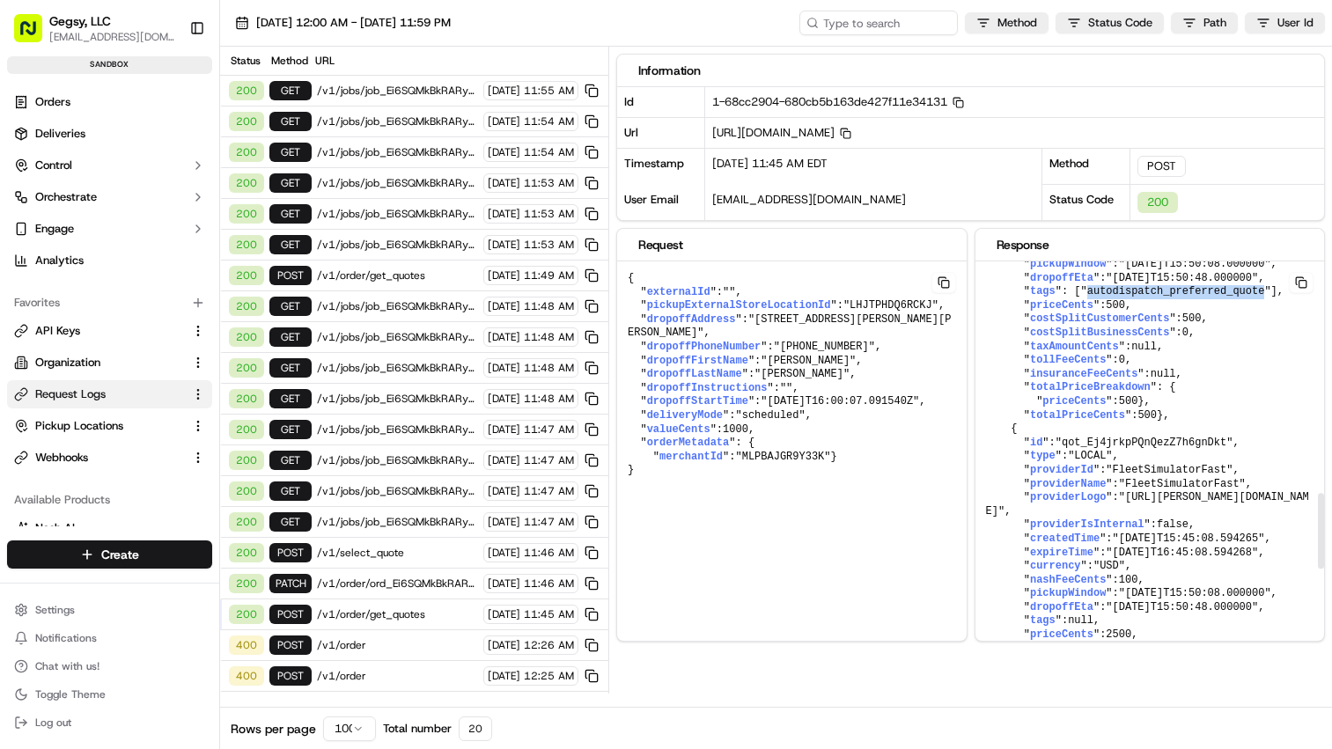
drag, startPoint x: 1045, startPoint y: 378, endPoint x: 1219, endPoint y: 377, distance: 174.3
click at [1014, 297] on span ""autodispatch_preferred_quote"" at bounding box center [1176, 291] width 190 height 12
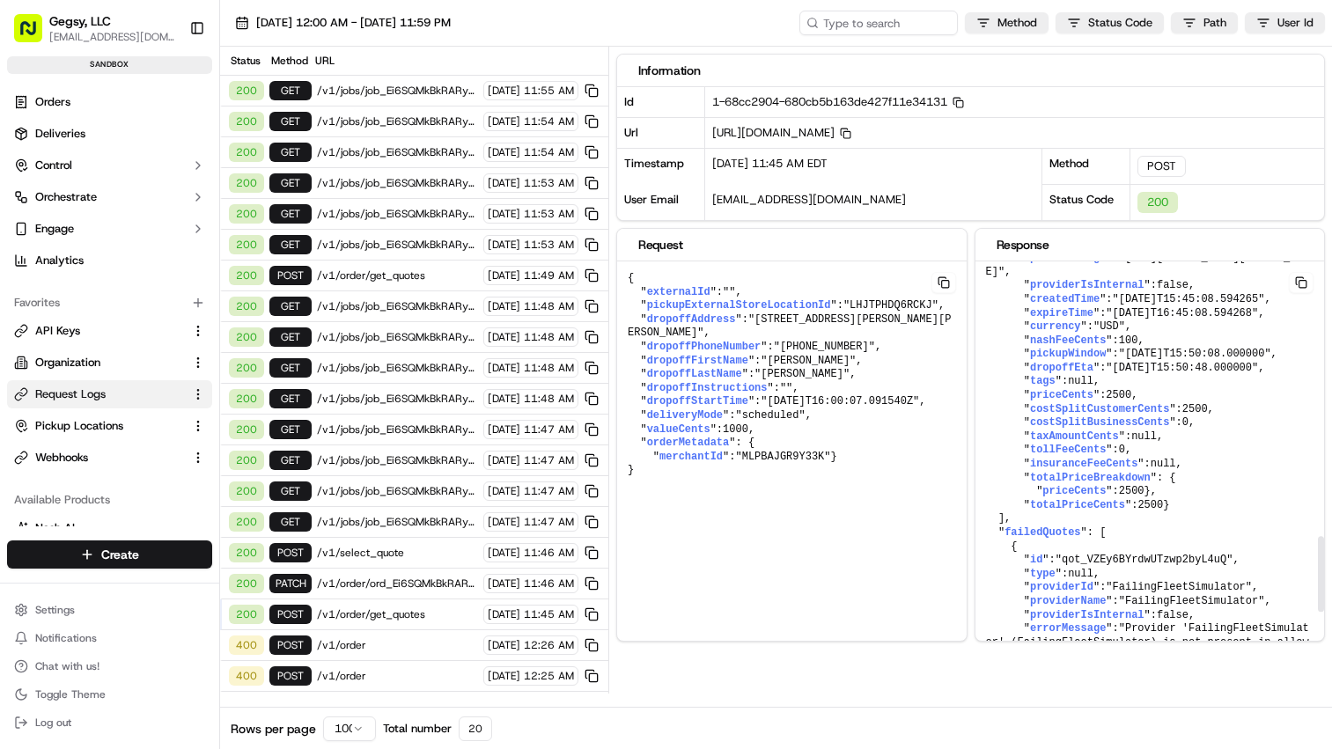
scroll to position [1494, 0]
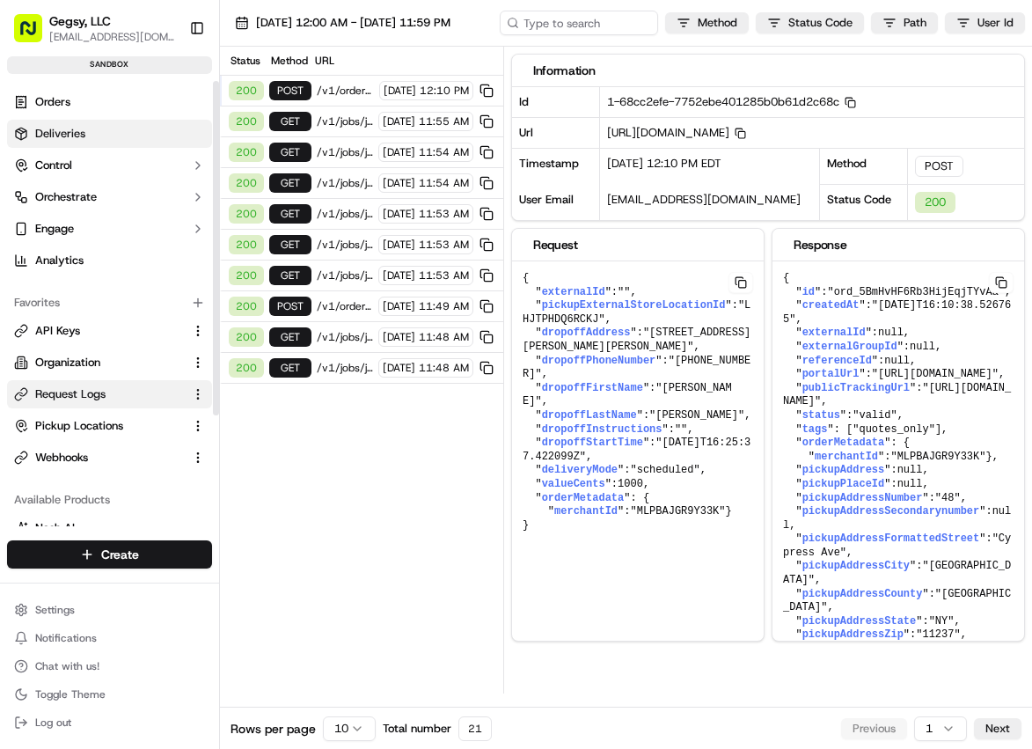
click at [51, 131] on span "Deliveries" at bounding box center [60, 134] width 50 height 16
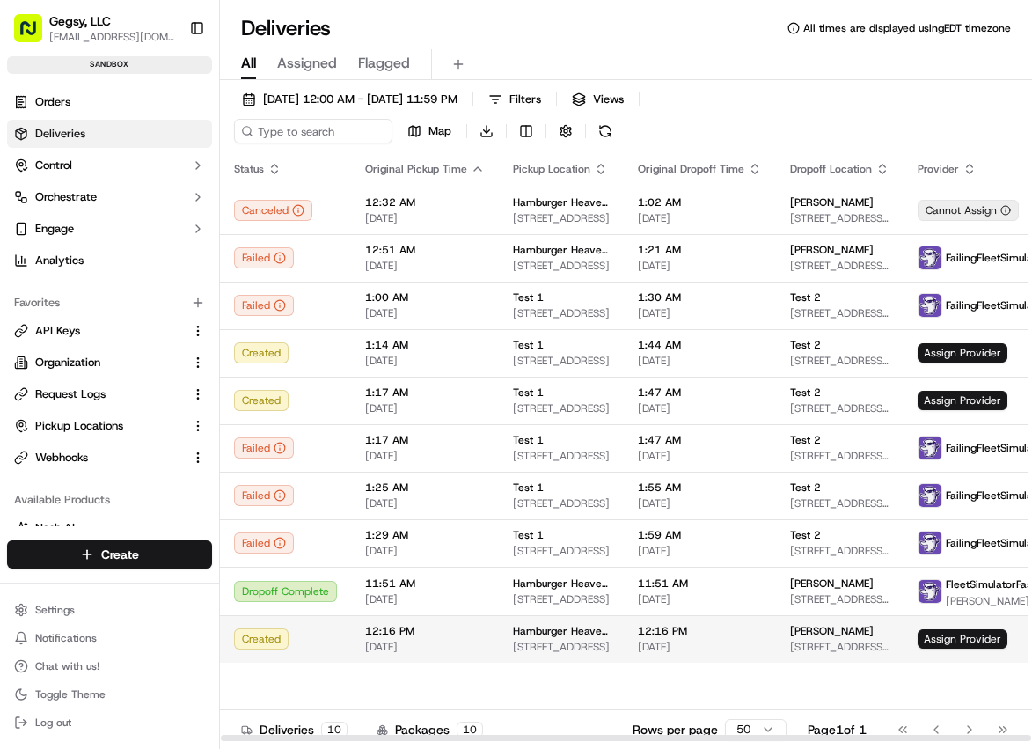
click at [281, 642] on div "Created" at bounding box center [285, 638] width 103 height 21
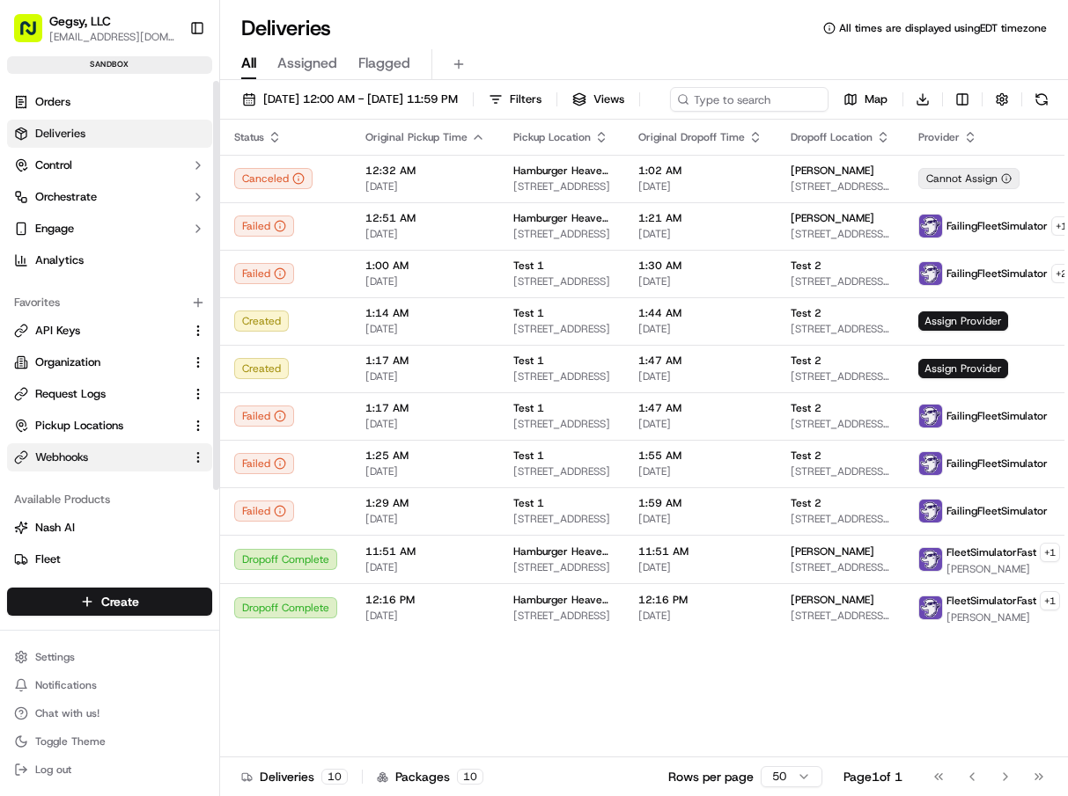
click at [84, 452] on span "Webhooks" at bounding box center [61, 458] width 53 height 16
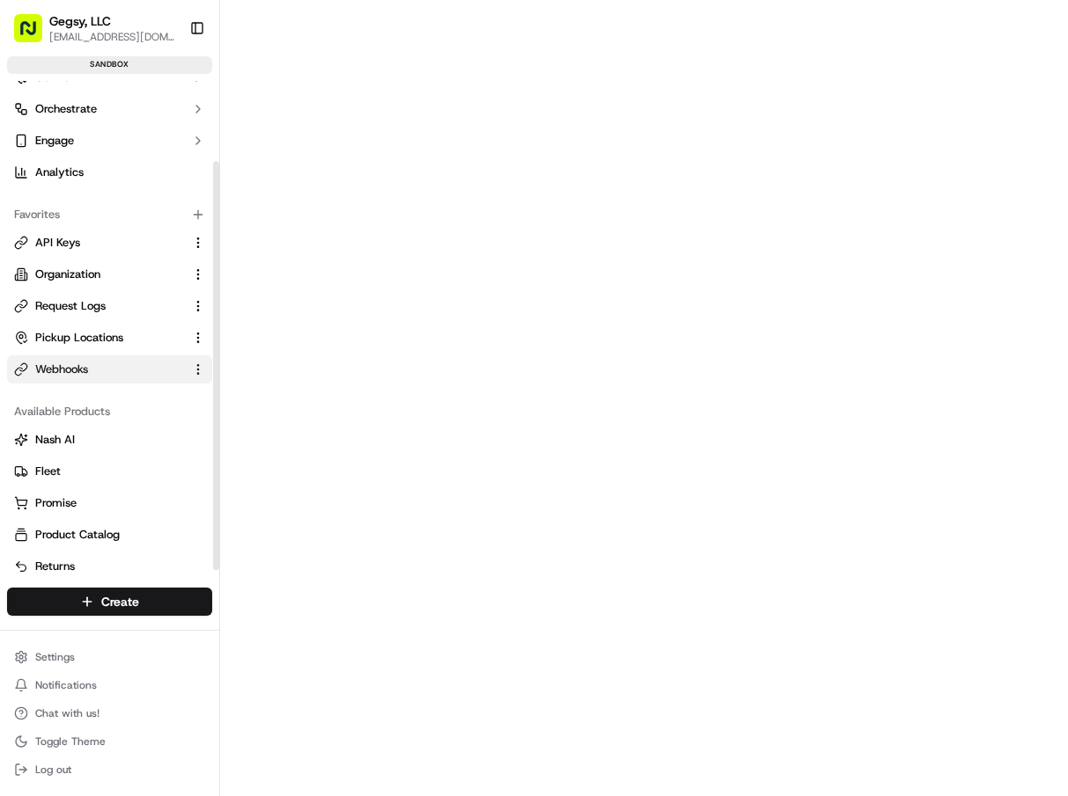
scroll to position [101, 0]
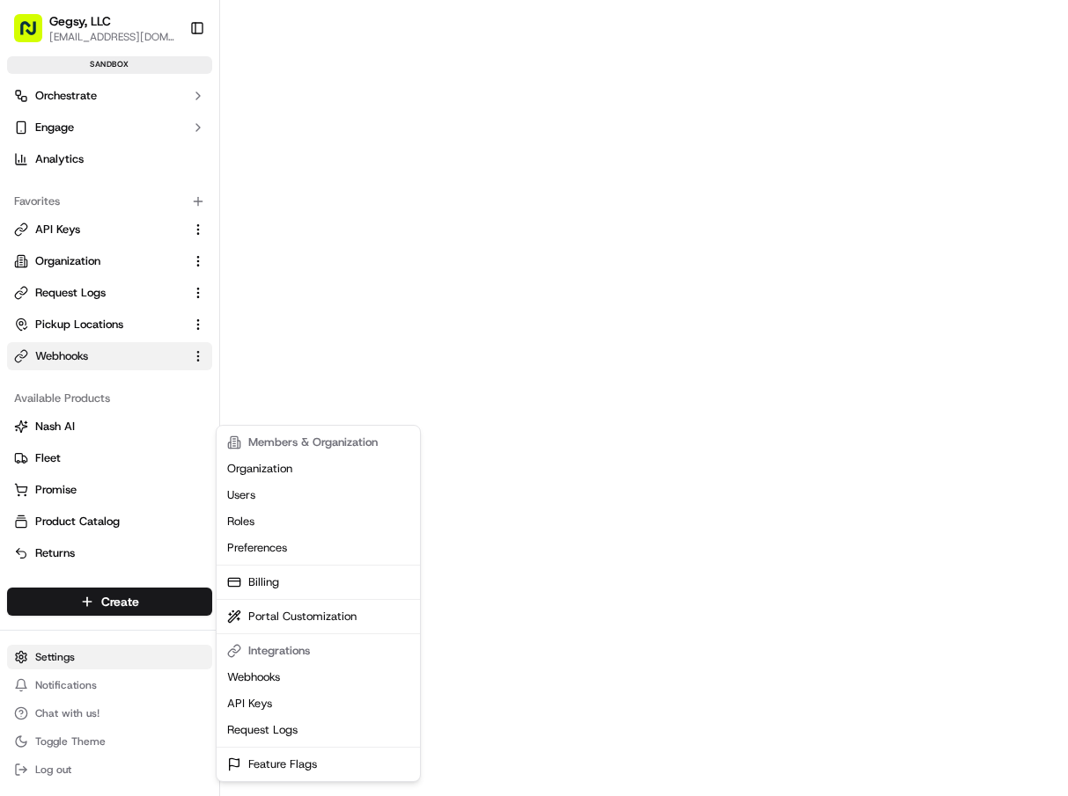
click at [49, 655] on html "Gegsy, LLC [EMAIL_ADDRESS][DOMAIN_NAME] Toggle Sidebar sandbox Orders Deliverie…" at bounding box center [534, 398] width 1068 height 796
click at [255, 732] on link "Request Logs" at bounding box center [318, 730] width 196 height 26
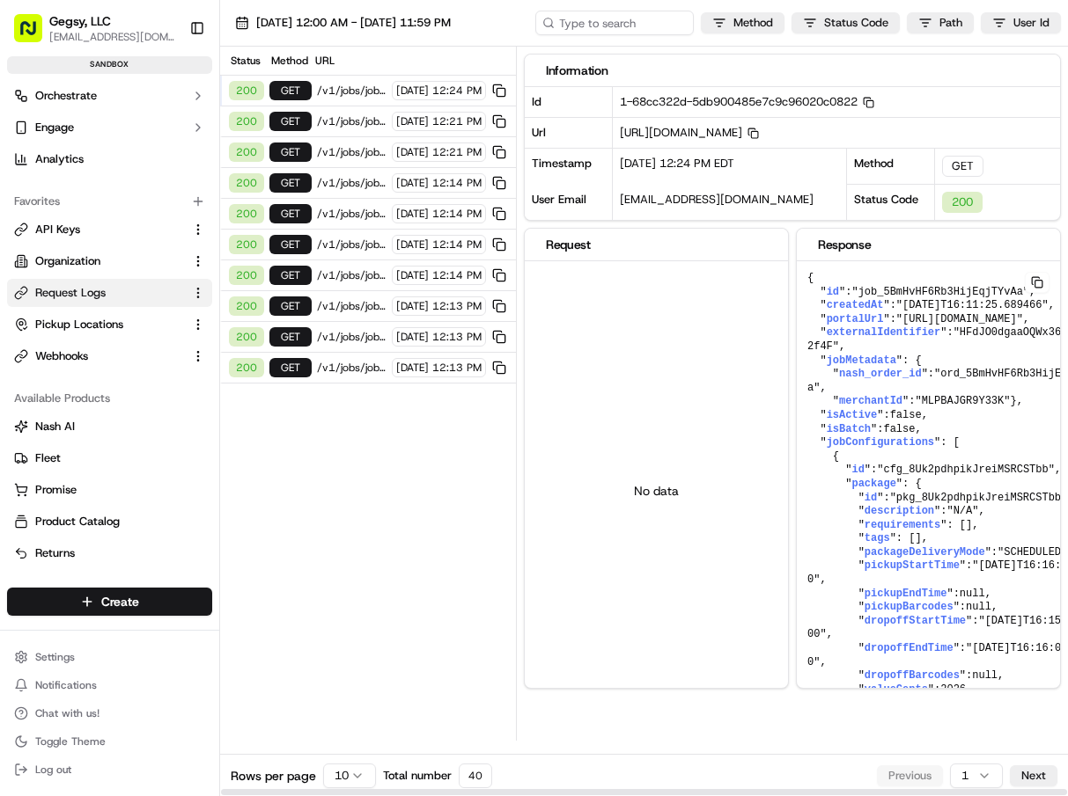
click at [517, 61] on div "Status Method URL 200 GET /v1/jobs/job_5BmHvHF6Rb3HijEqjTYvAa 09/18/2025 12:24 …" at bounding box center [368, 394] width 297 height 694
drag, startPoint x: 522, startPoint y: 94, endPoint x: 554, endPoint y: 101, distance: 33.3
click at [554, 101] on div "Status Method URL 200 GET /v1/jobs/job_5BmHvHF6Rb3HijEqjTYvAa 09/18/2025 12:24 …" at bounding box center [643, 394] width 847 height 694
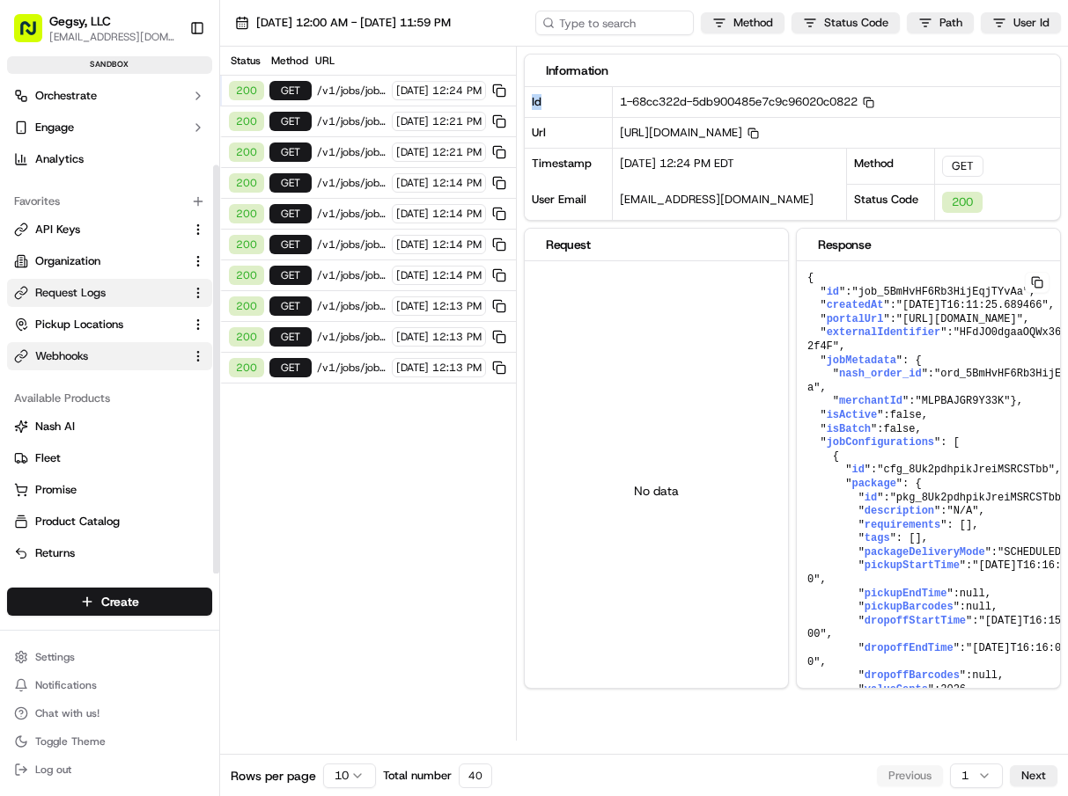
click at [84, 344] on button "Webhooks" at bounding box center [109, 356] width 205 height 28
click at [55, 350] on span "Webhooks" at bounding box center [61, 357] width 53 height 16
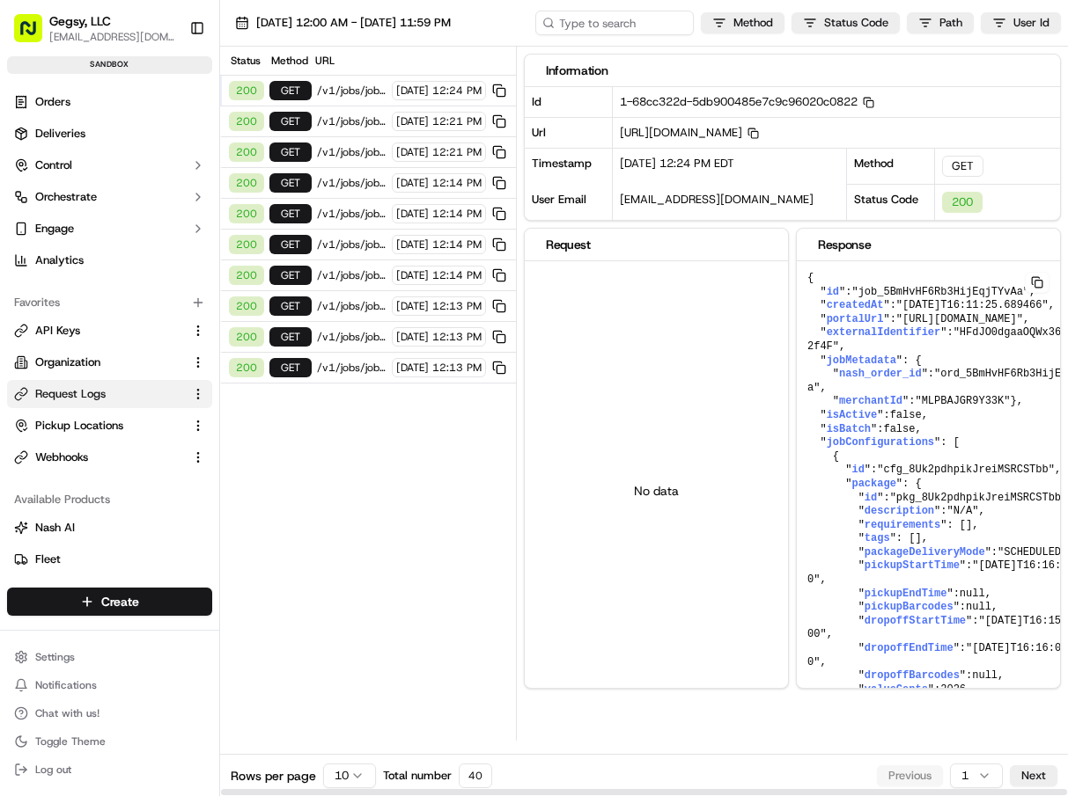
click at [396, 364] on span "[DATE]" at bounding box center [412, 368] width 33 height 14
click at [398, 348] on div "200 GET /v1/jobs/job_5BmHvHF6Rb3HijEqjTYvAa [DATE] 12:13 PM" at bounding box center [368, 337] width 296 height 31
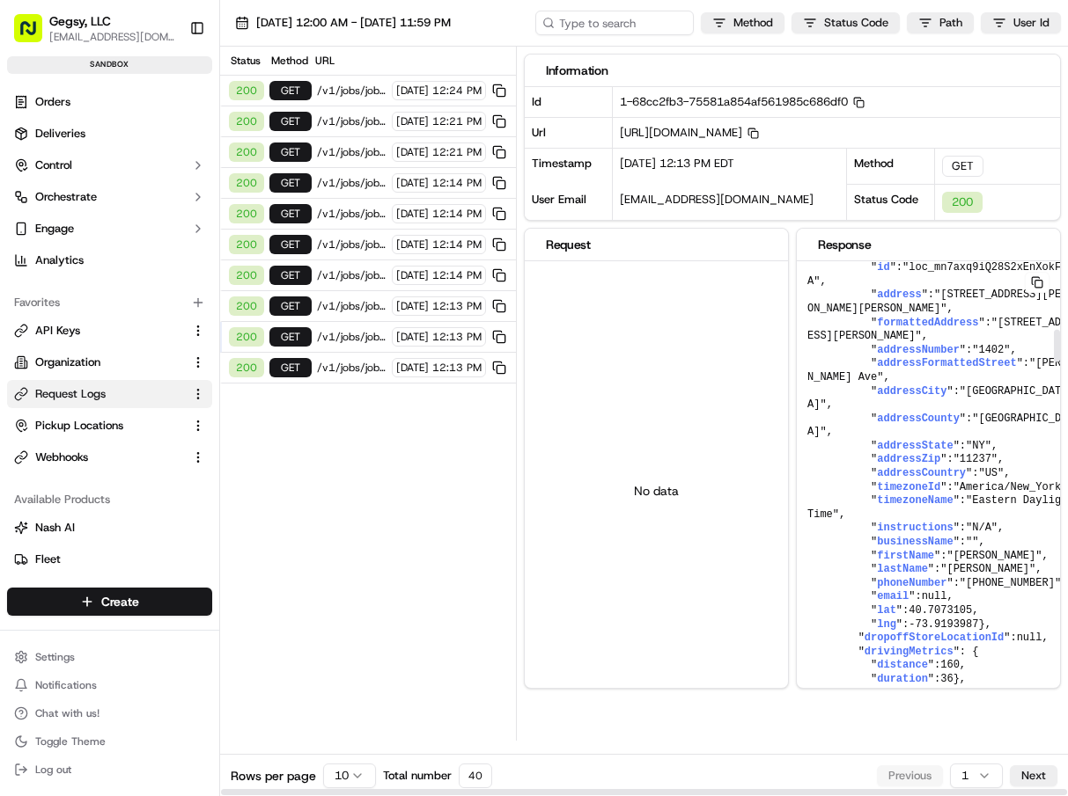
scroll to position [990, 0]
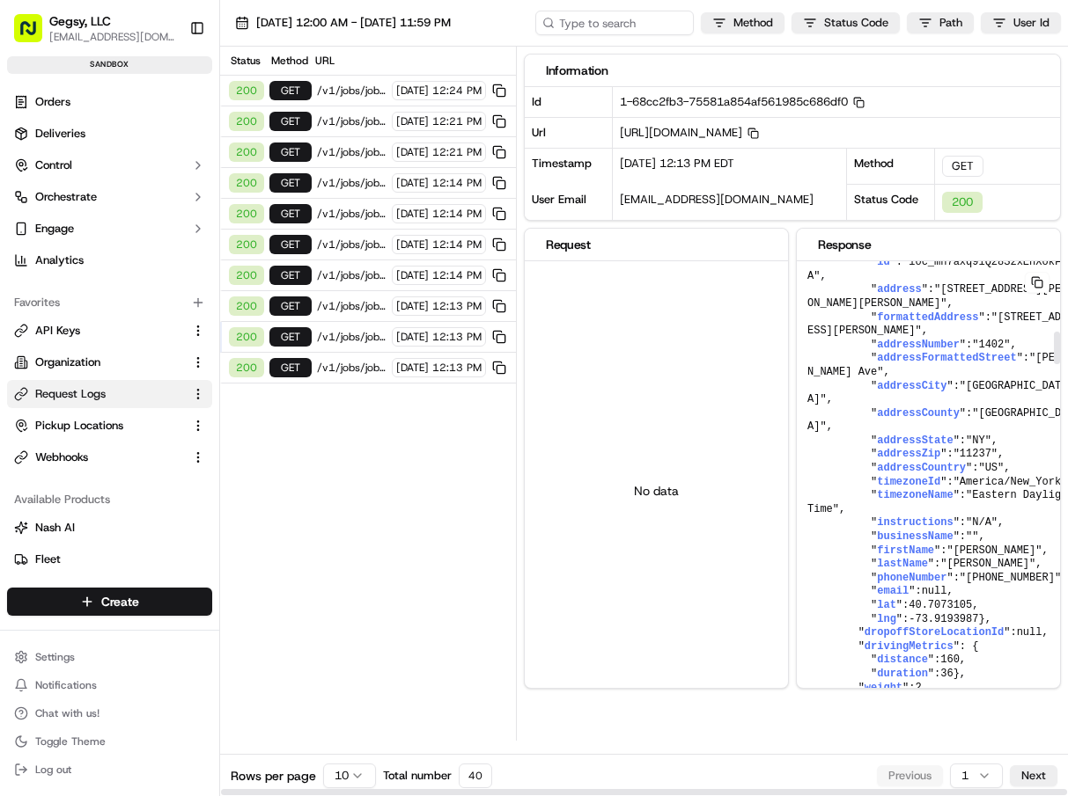
click at [886, 420] on span "addressCounty" at bounding box center [918, 413] width 83 height 12
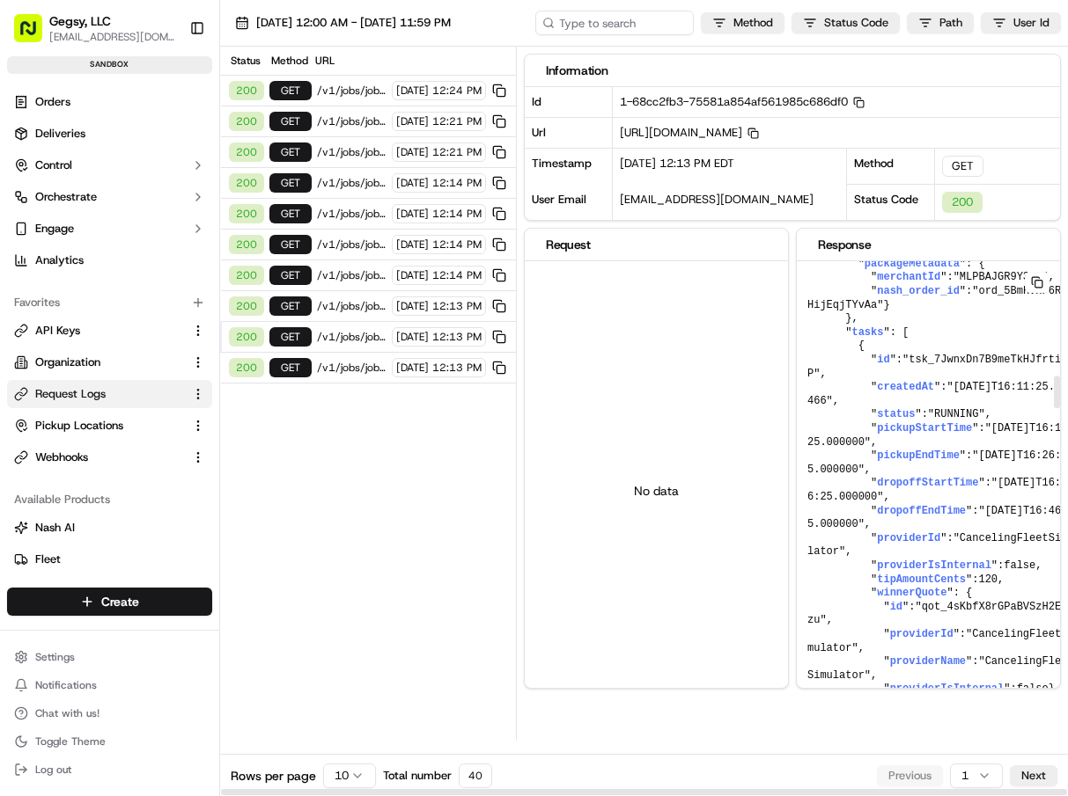
scroll to position [1594, 0]
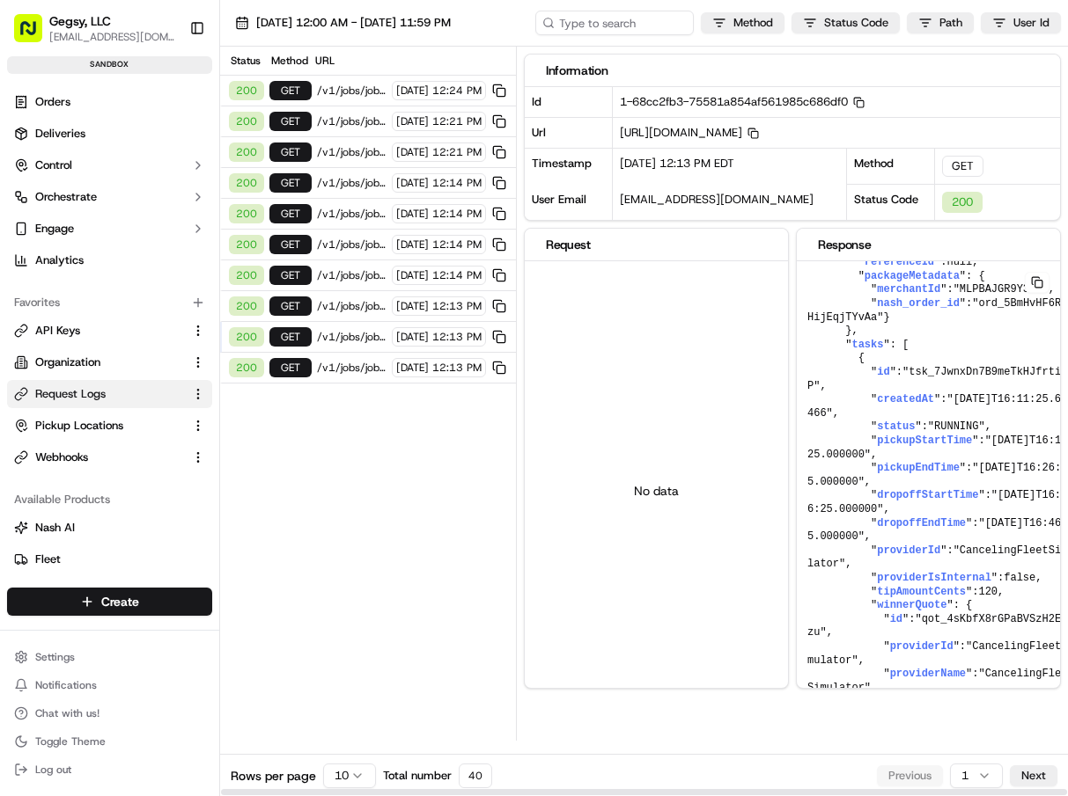
click at [334, 95] on span "/v1/jobs/job_5BmHvHF6Rb3HijEqjTYvAa" at bounding box center [352, 91] width 70 height 14
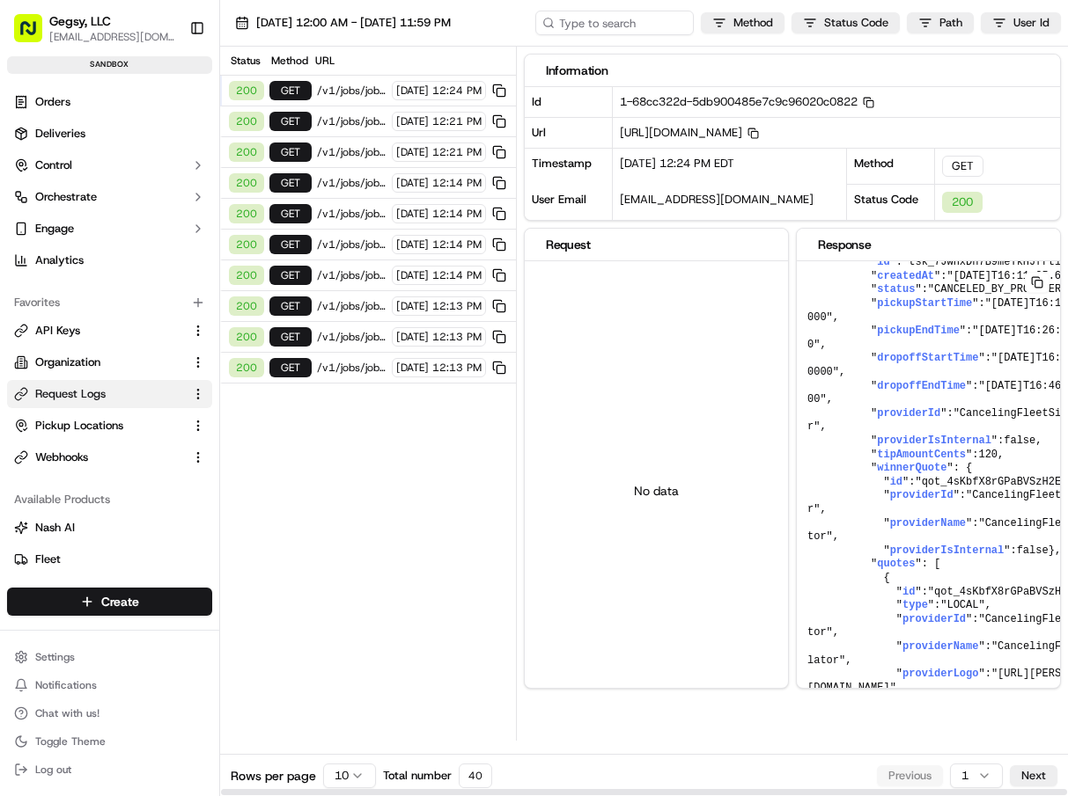
click at [334, 114] on span "/v1/jobs/job_5BmHvHF6Rb3HijEqjTYvAa" at bounding box center [352, 121] width 70 height 14
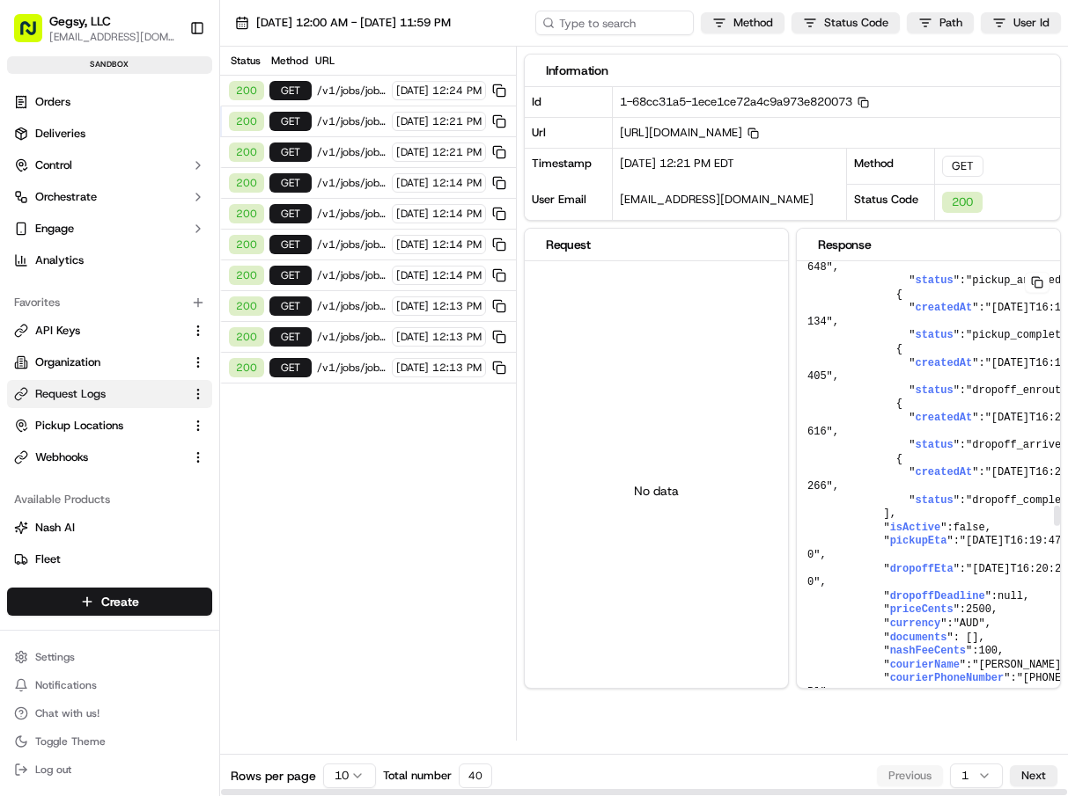
scroll to position [5499, 0]
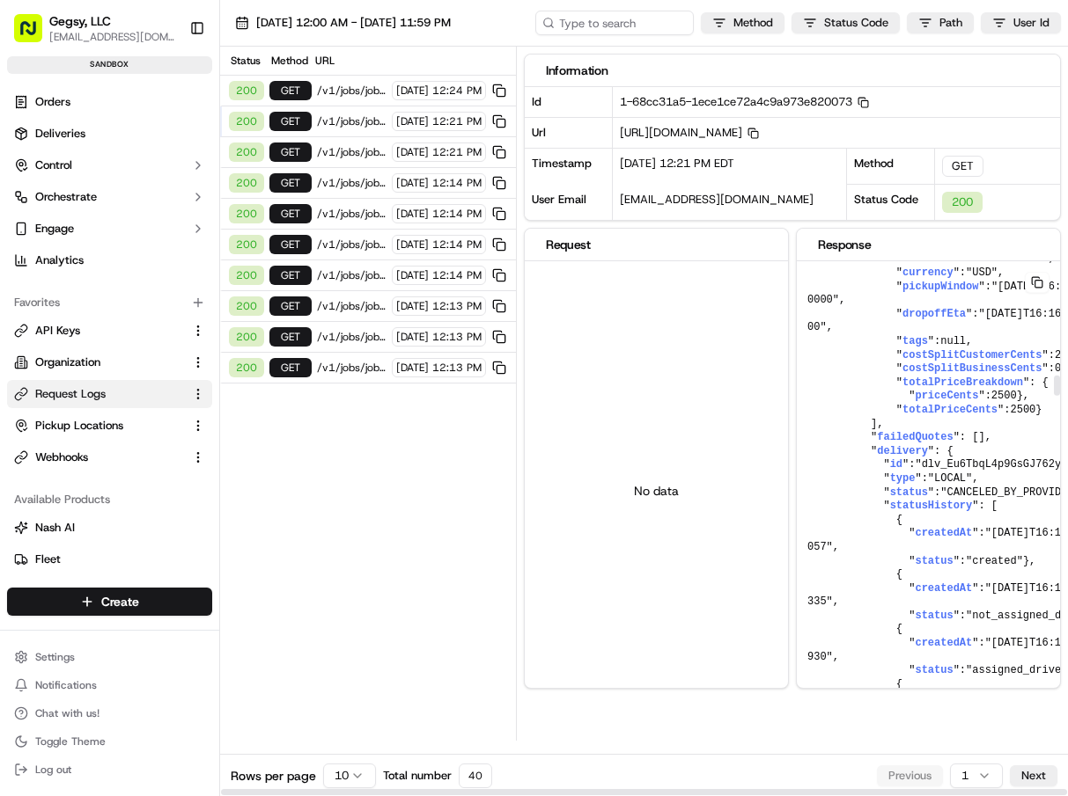
scroll to position [2568, 0]
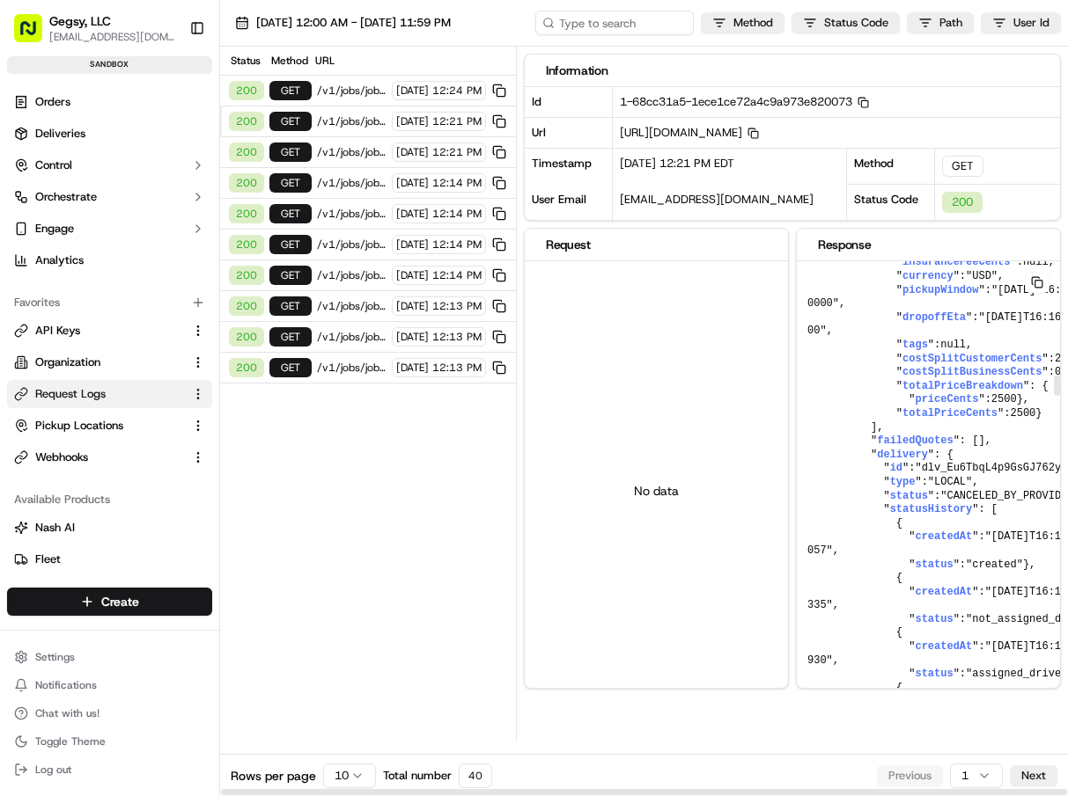
click at [1038, 281] on button at bounding box center [1036, 282] width 25 height 21
